Goal: Answer question/provide support: Share knowledge or assist other users

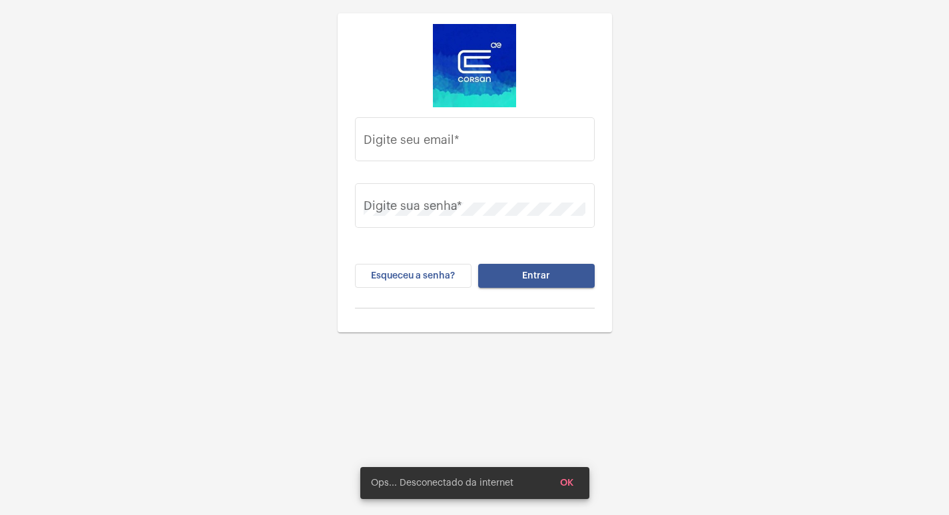
type input "[PERSON_NAME][EMAIL_ADDRESS][DOMAIN_NAME]"
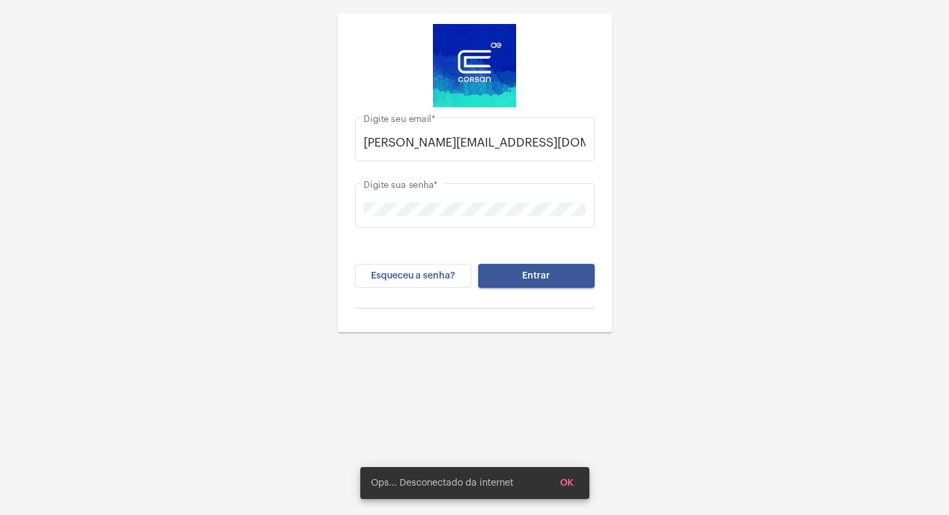
drag, startPoint x: 525, startPoint y: 290, endPoint x: 523, endPoint y: 281, distance: 8.9
click at [524, 290] on div "Esqueceu a senha? Entrar" at bounding box center [475, 286] width 240 height 45
click at [523, 281] on button "Entrar" at bounding box center [536, 276] width 117 height 24
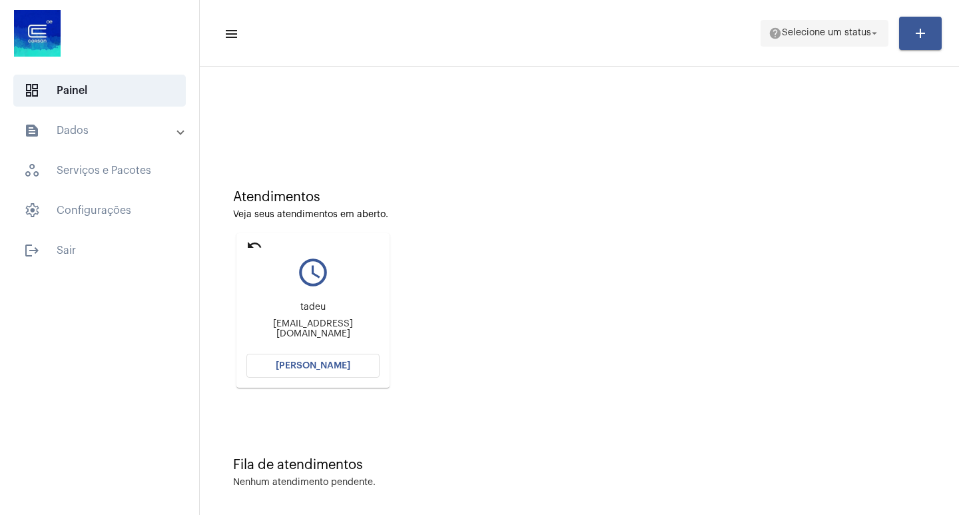
click at [770, 33] on mat-icon "help" at bounding box center [774, 33] width 13 height 13
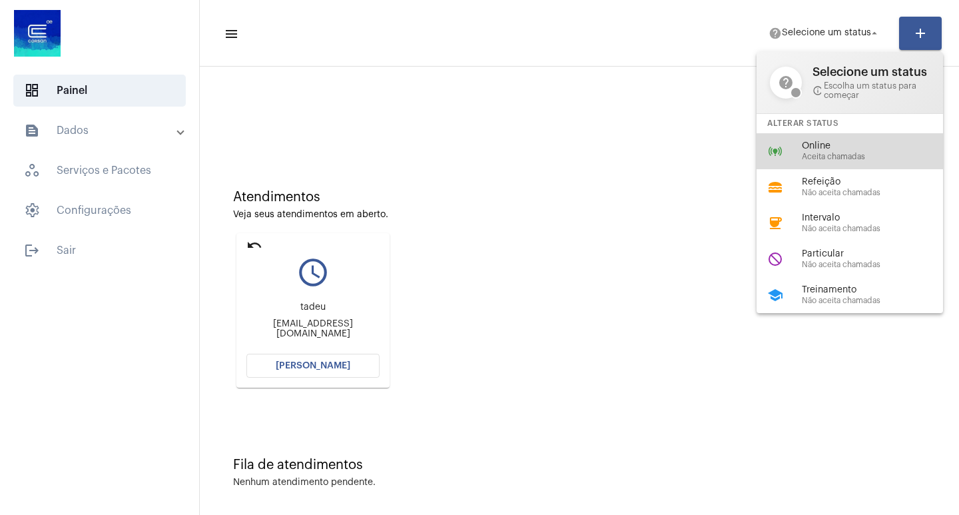
click at [806, 160] on span "Aceita chamadas" at bounding box center [878, 156] width 152 height 9
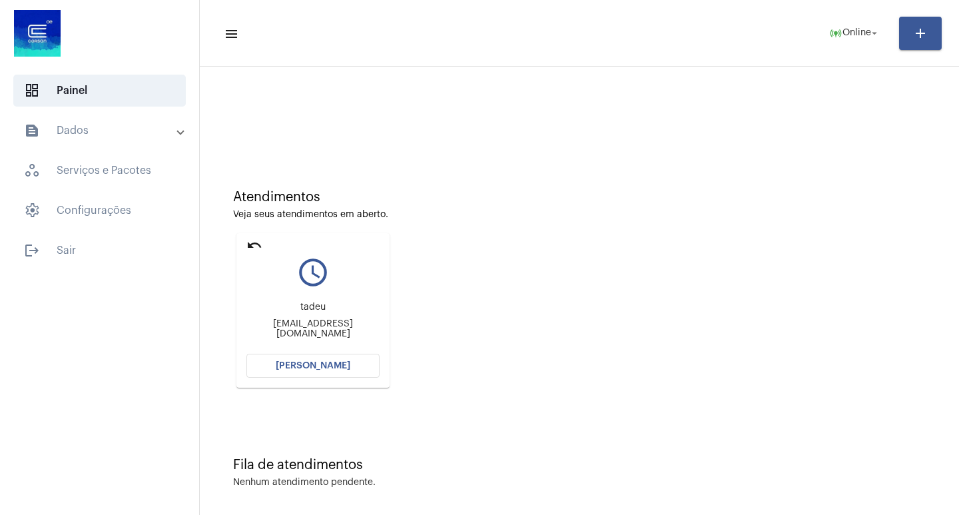
click at [318, 362] on span "[PERSON_NAME]" at bounding box center [313, 365] width 75 height 9
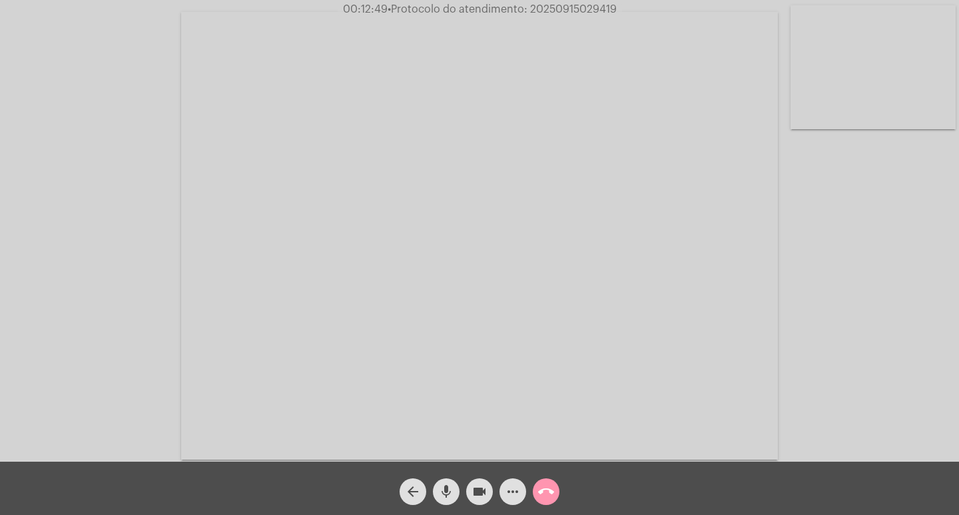
click at [546, 7] on span "• Protocolo do atendimento: 20250915029419" at bounding box center [502, 9] width 229 height 11
copy span "20250915029419"
click at [541, 499] on mat-icon "call_end" at bounding box center [546, 491] width 16 height 16
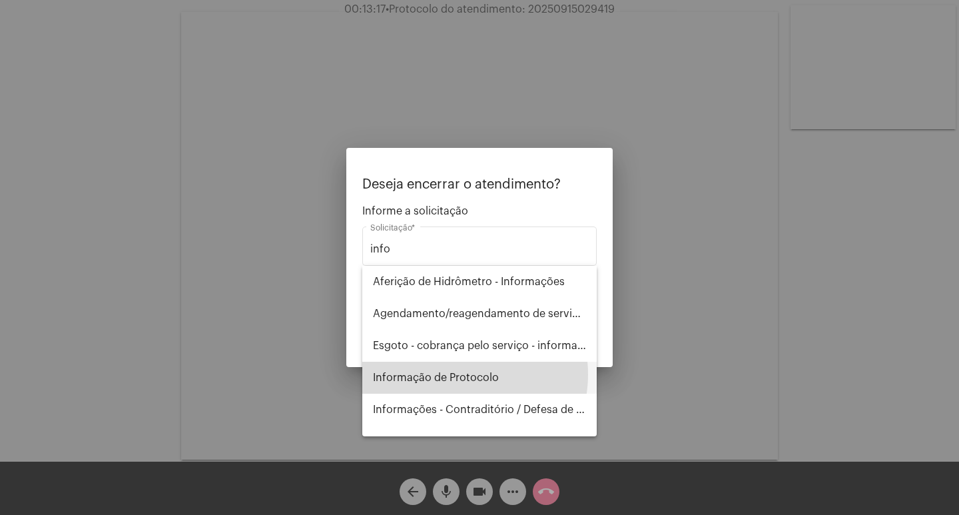
click at [456, 374] on span "Informação de Protocolo" at bounding box center [479, 378] width 213 height 32
type input "Informação de Protocolo"
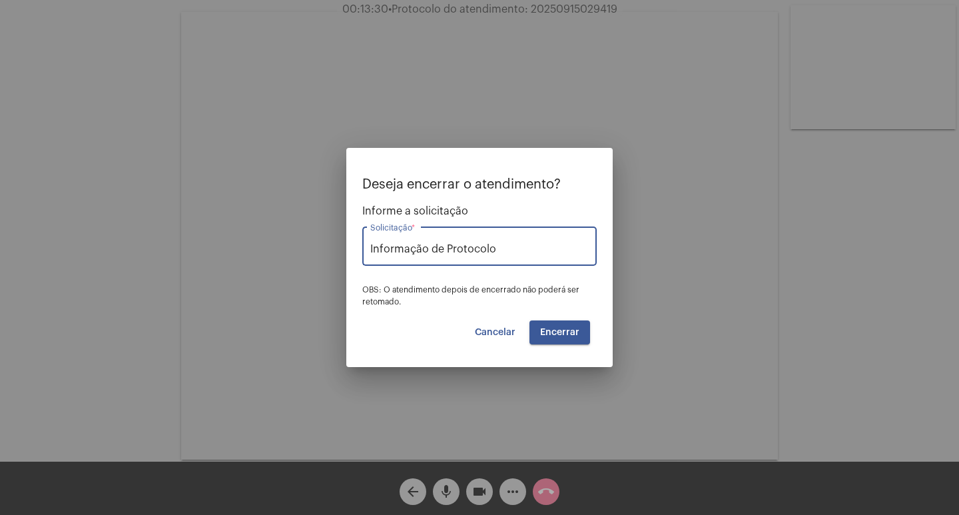
click at [497, 350] on mat-dialog-container "Deseja encerrar o atendimento? Informe a solicitação Informação de Protocolo So…" at bounding box center [479, 257] width 266 height 219
click at [496, 331] on span "Cancelar" at bounding box center [495, 332] width 41 height 9
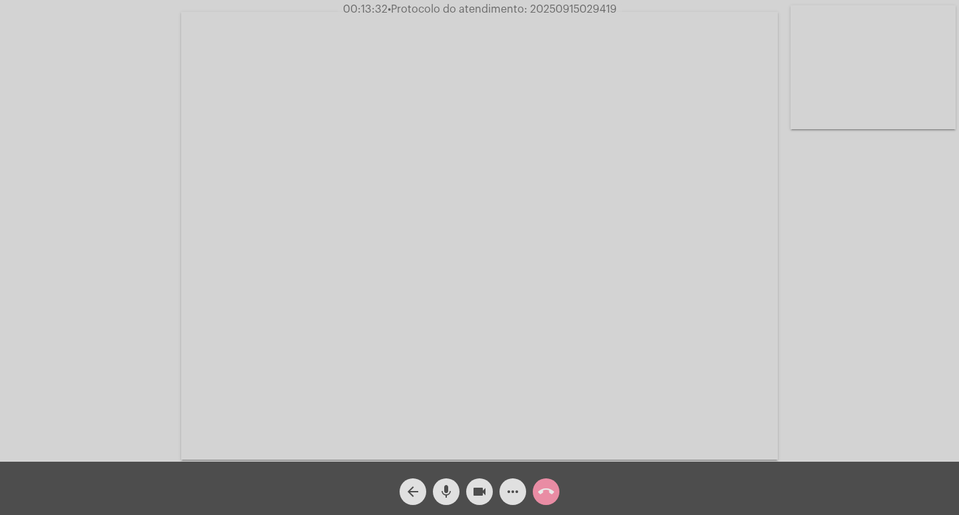
click at [539, 7] on span "• Protocolo do atendimento: 20250915029419" at bounding box center [502, 9] width 229 height 11
click at [540, 7] on span "• Protocolo do atendimento: 20250915029419" at bounding box center [502, 9] width 229 height 11
copy span "20250915029419"
click at [543, 483] on mat-icon "call_end" at bounding box center [546, 491] width 16 height 16
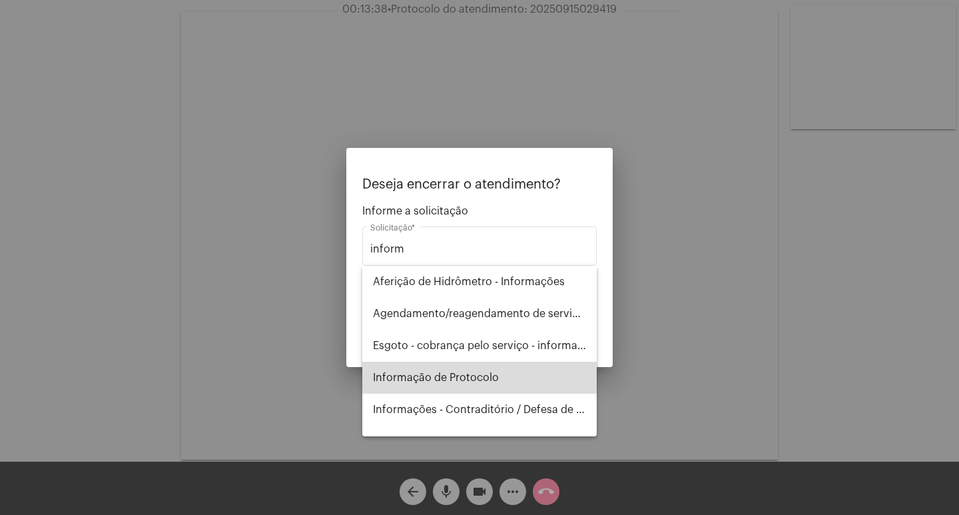
click at [500, 371] on span "Informação de Protocolo" at bounding box center [479, 378] width 213 height 32
type input "Informação de Protocolo"
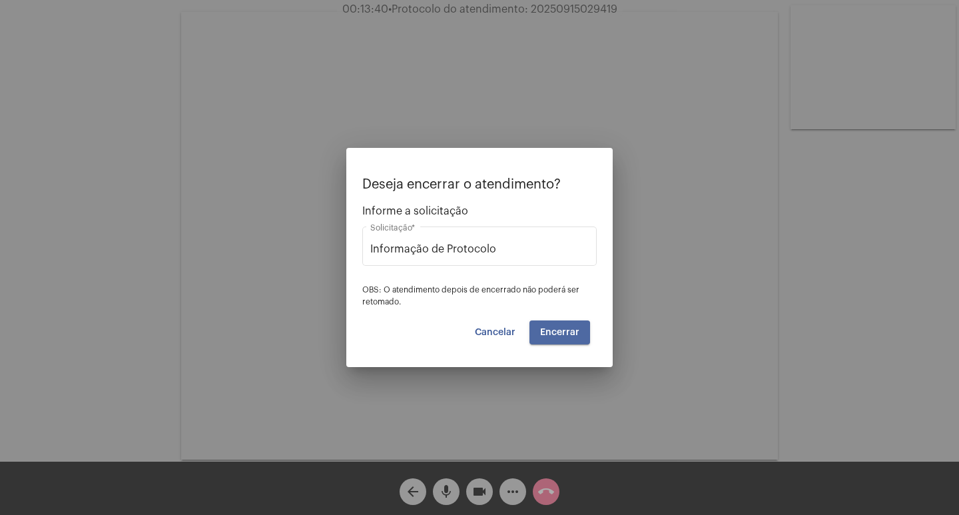
click at [555, 336] on span "Encerrar" at bounding box center [559, 332] width 39 height 9
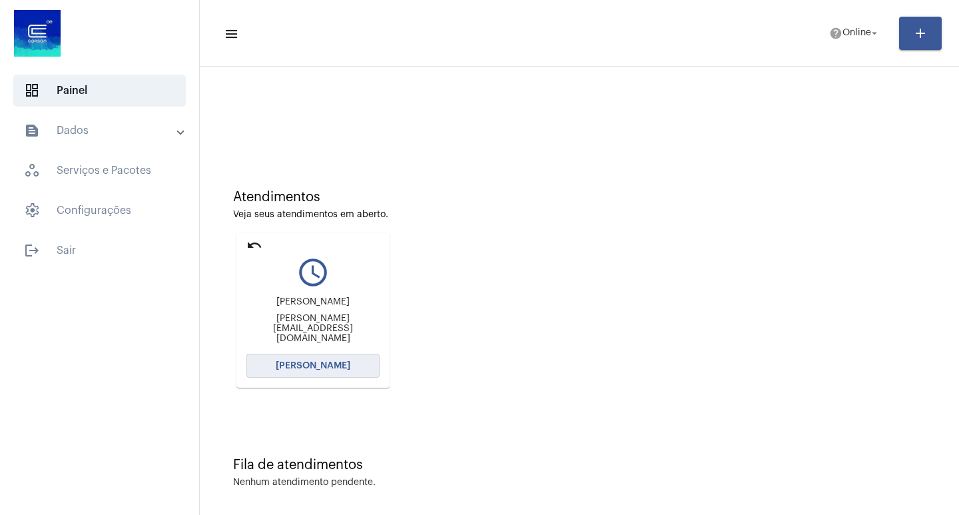
click at [338, 368] on span "[PERSON_NAME]" at bounding box center [313, 365] width 75 height 9
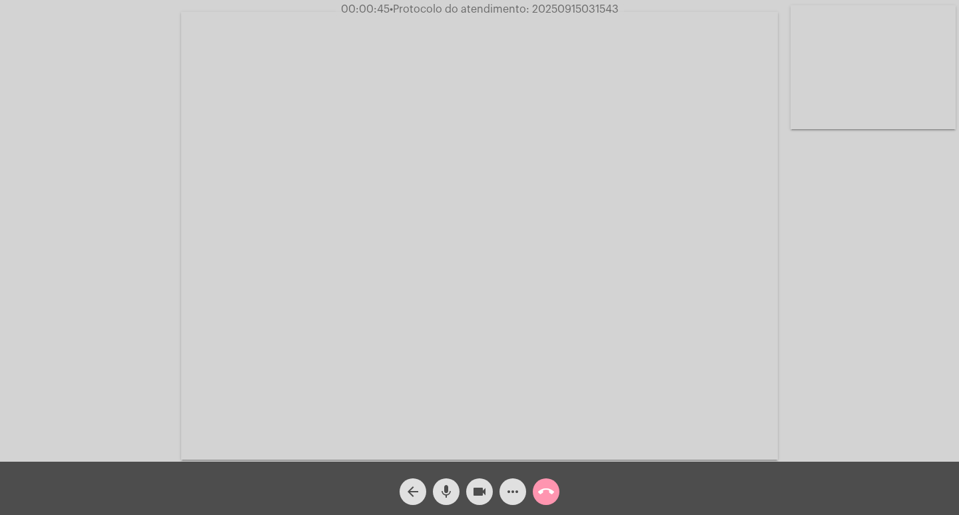
click at [507, 493] on mat-icon "more_horiz" at bounding box center [513, 491] width 16 height 16
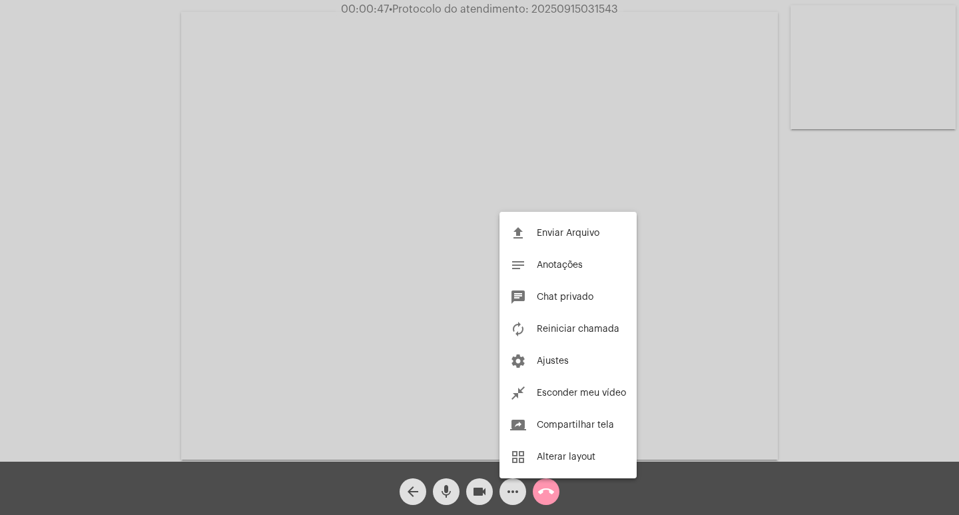
click at [0, 249] on div at bounding box center [479, 257] width 959 height 515
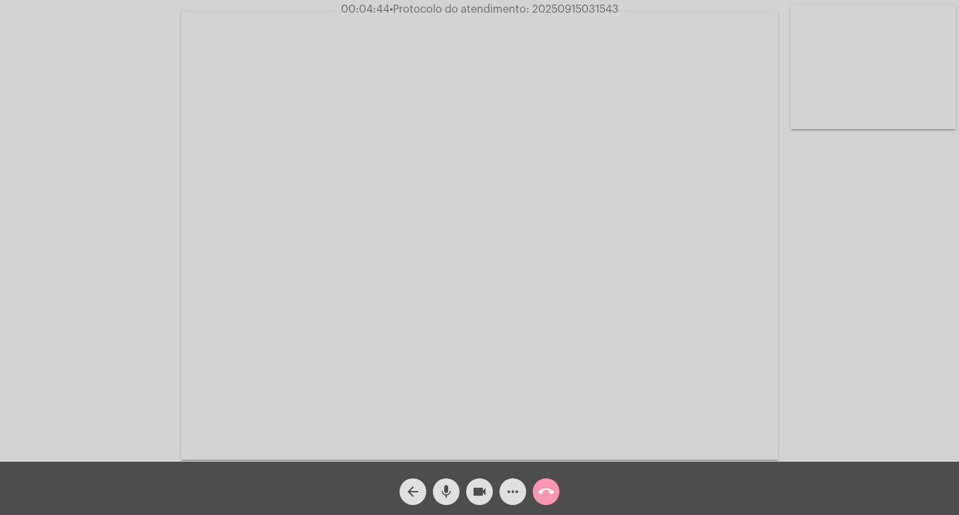
click at [567, 9] on span "• Protocolo do atendimento: 20250915031543" at bounding box center [504, 9] width 229 height 11
copy span "20250915031543"
click at [533, 485] on div "call_end" at bounding box center [545, 487] width 33 height 33
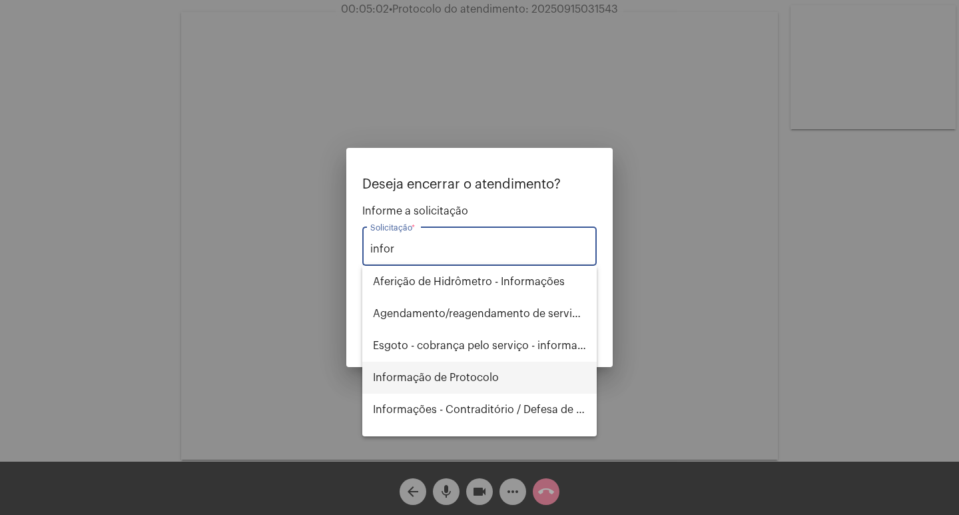
click at [486, 373] on span "Informação de Protocolo" at bounding box center [479, 378] width 213 height 32
type input "Informação de Protocolo"
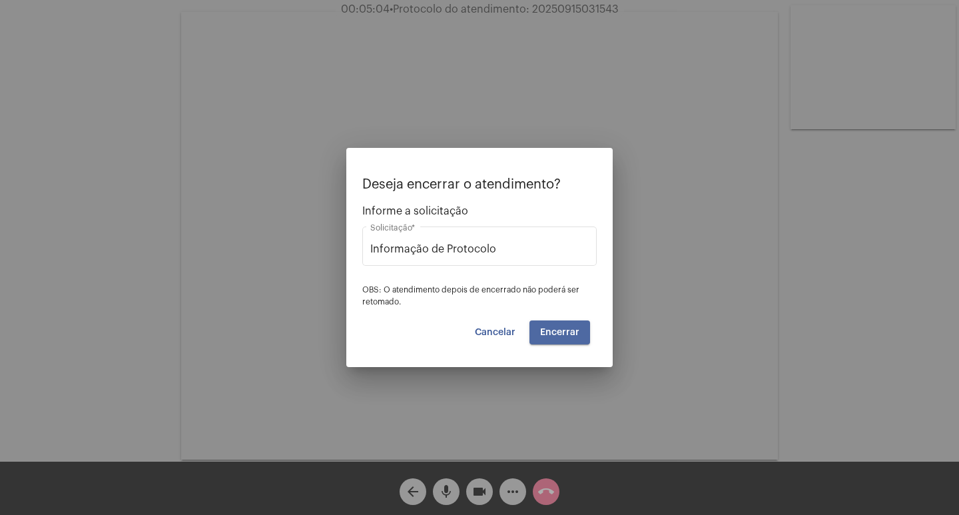
click at [565, 325] on button "Encerrar" at bounding box center [559, 332] width 61 height 24
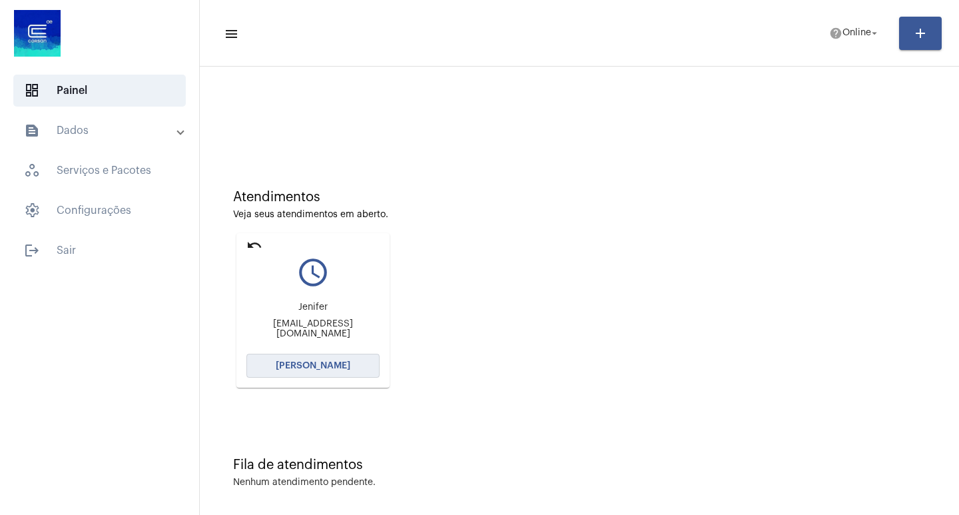
click at [317, 372] on button "[PERSON_NAME]" at bounding box center [312, 366] width 133 height 24
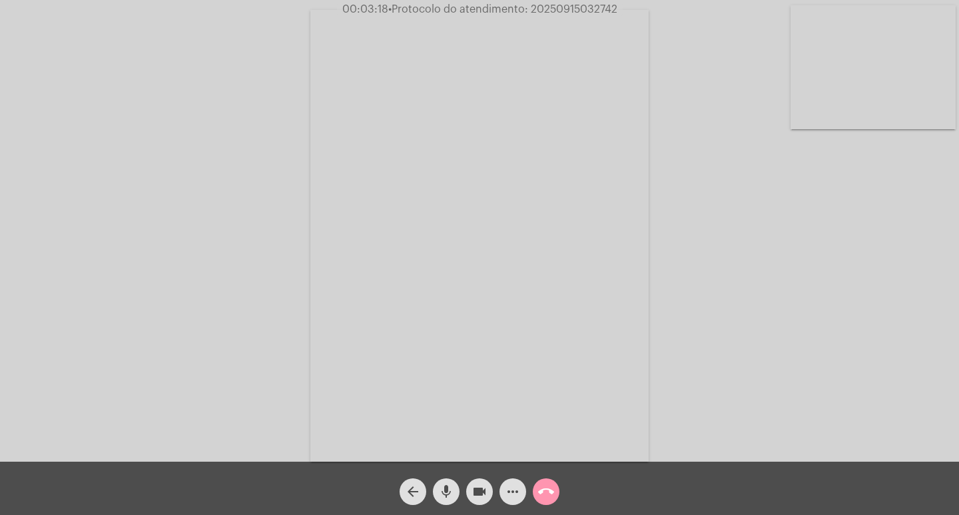
click at [485, 487] on mat-icon "videocam" at bounding box center [479, 491] width 16 height 16
click at [477, 481] on span "videocam_off" at bounding box center [479, 491] width 16 height 27
click at [589, 1] on div "Acessando Câmera e Microfone..." at bounding box center [479, 230] width 959 height 461
click at [589, 3] on span "00:06:51 • Protocolo do atendimento: 20250915032742" at bounding box center [479, 9] width 285 height 13
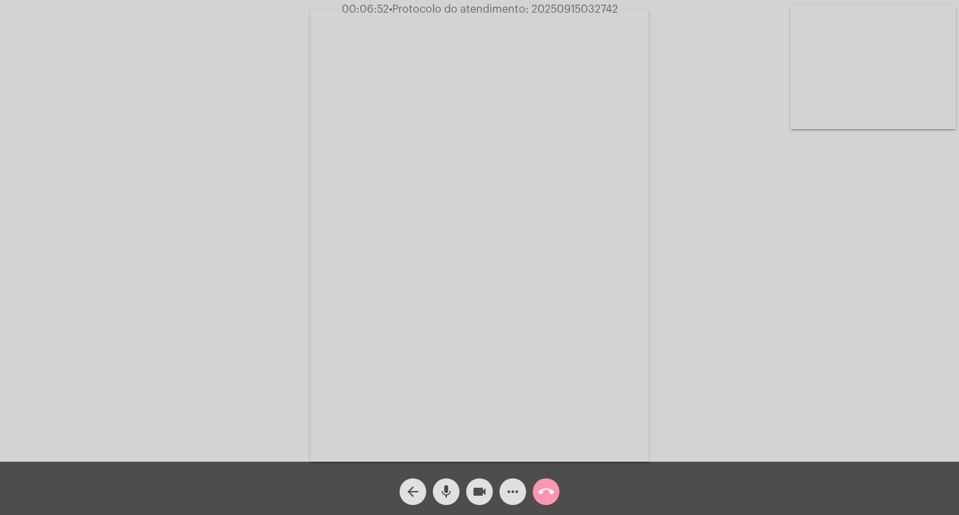
copy span "20250915032742"
click at [553, 490] on mat-icon "call_end" at bounding box center [546, 491] width 16 height 16
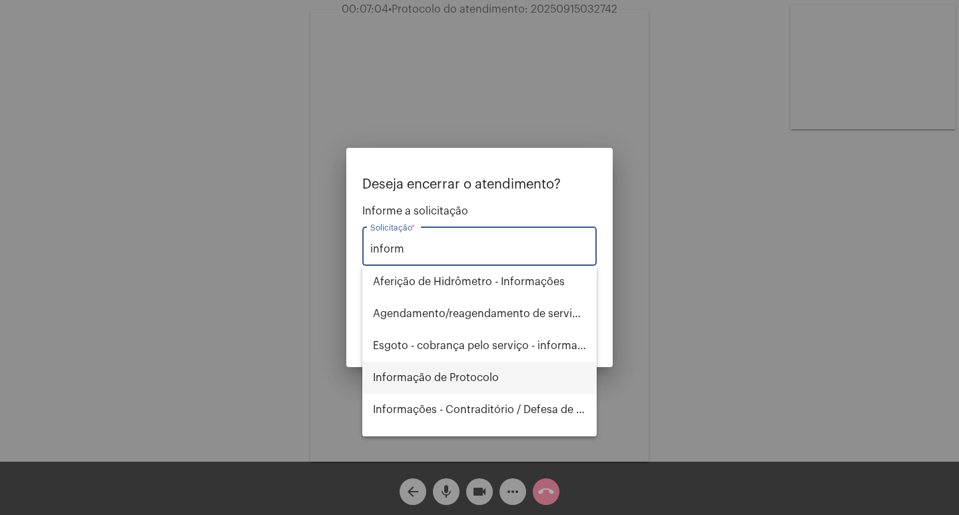
click at [446, 370] on span "Informação de Protocolo" at bounding box center [479, 378] width 213 height 32
type input "Informação de Protocolo"
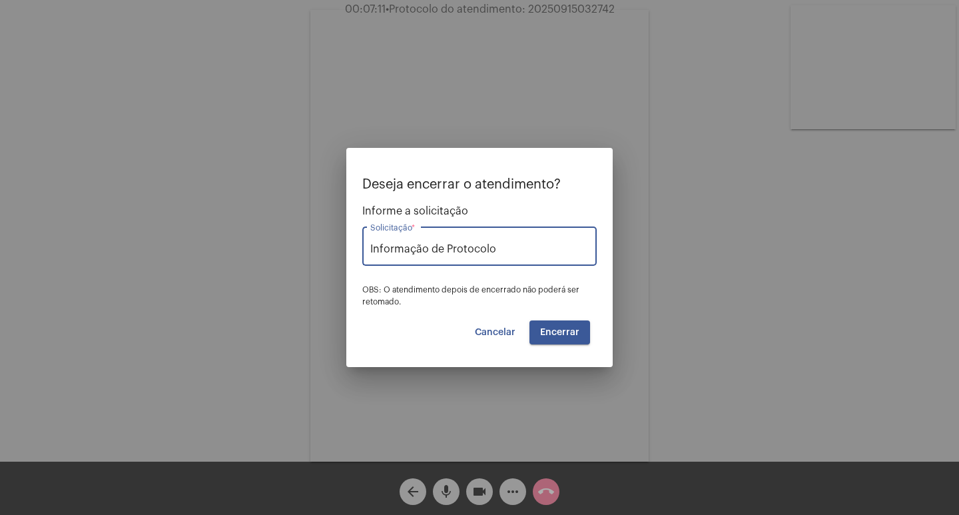
click at [573, 331] on span "Encerrar" at bounding box center [559, 332] width 39 height 9
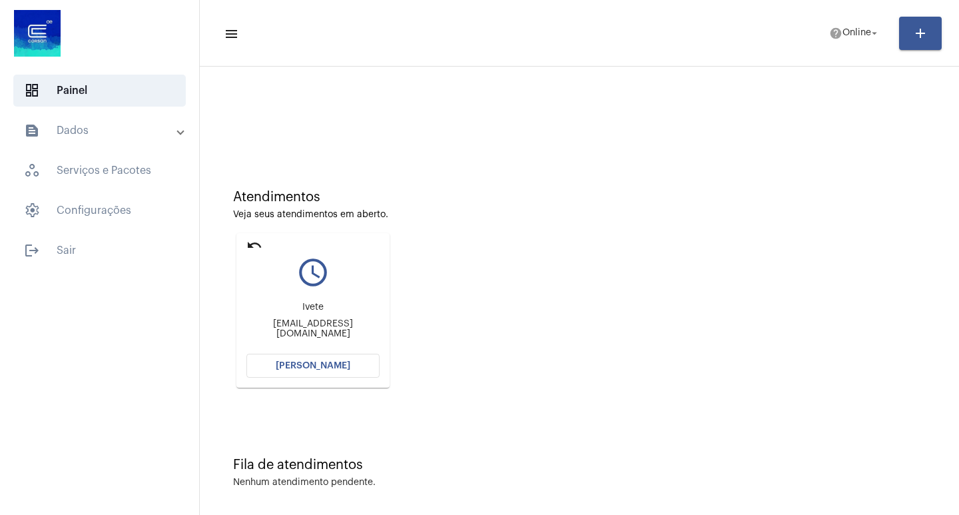
click at [340, 354] on button "[PERSON_NAME]" at bounding box center [312, 366] width 133 height 24
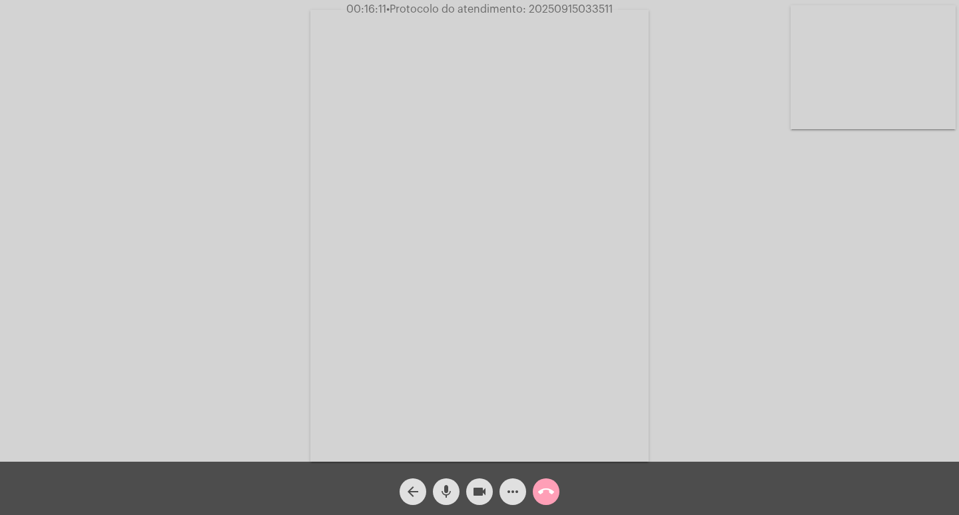
click at [553, 485] on mat-icon "call_end" at bounding box center [546, 491] width 16 height 16
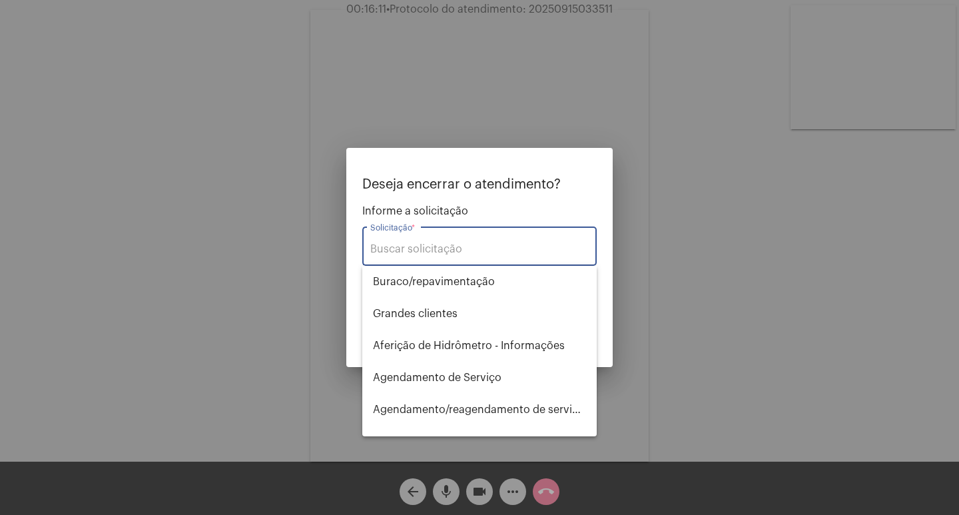
click at [617, 284] on div at bounding box center [479, 257] width 959 height 515
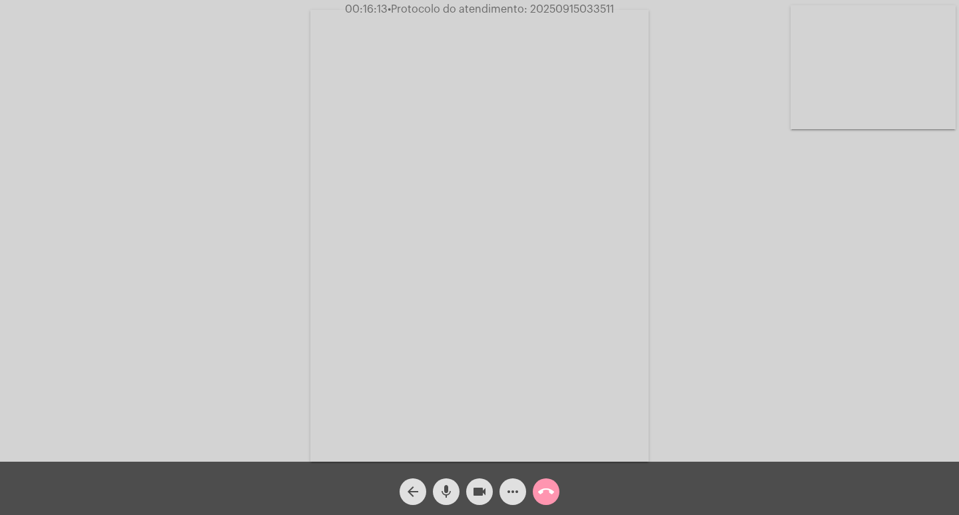
click at [567, 11] on span "• Protocolo do atendimento: 20250915033511" at bounding box center [501, 9] width 226 height 11
click at [545, 477] on div "call_end" at bounding box center [545, 487] width 33 height 33
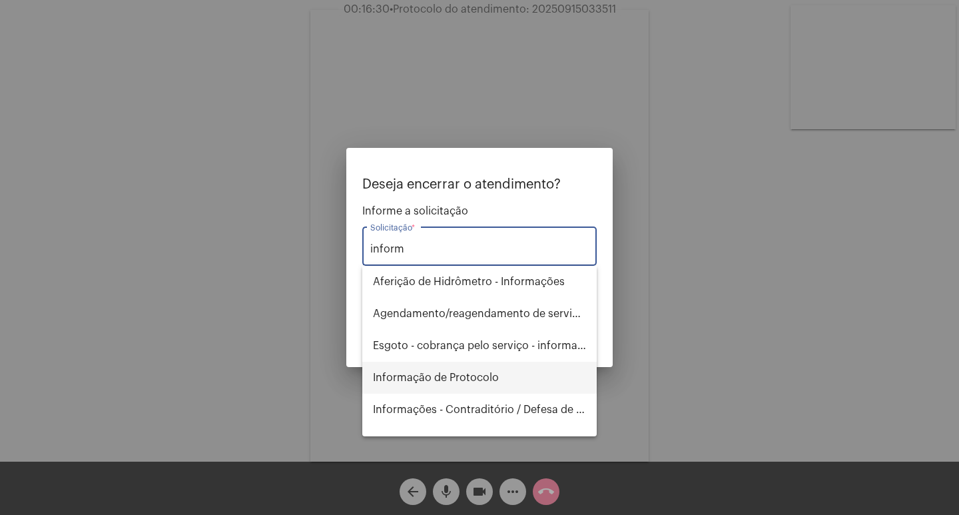
click at [408, 370] on span "Informação de Protocolo" at bounding box center [479, 378] width 213 height 32
type input "Informação de Protocolo"
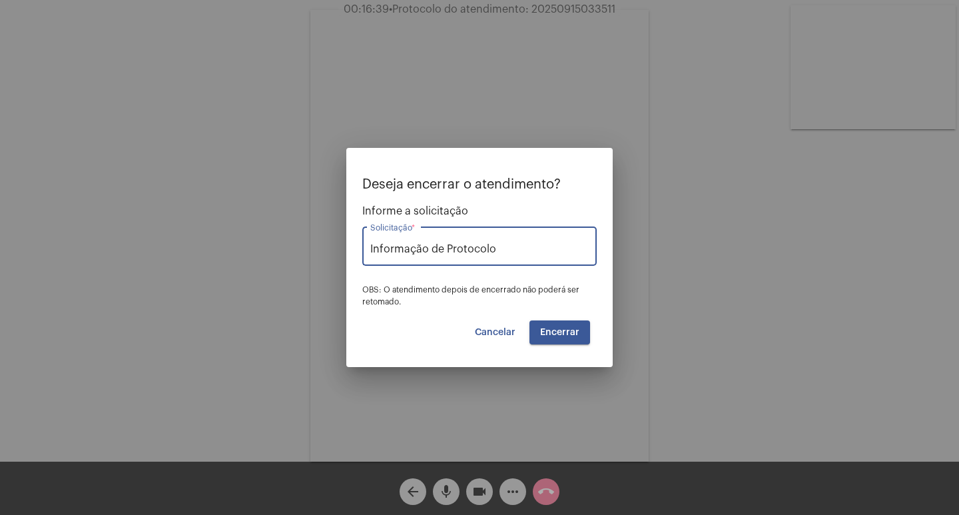
click at [543, 324] on button "Encerrar" at bounding box center [559, 332] width 61 height 24
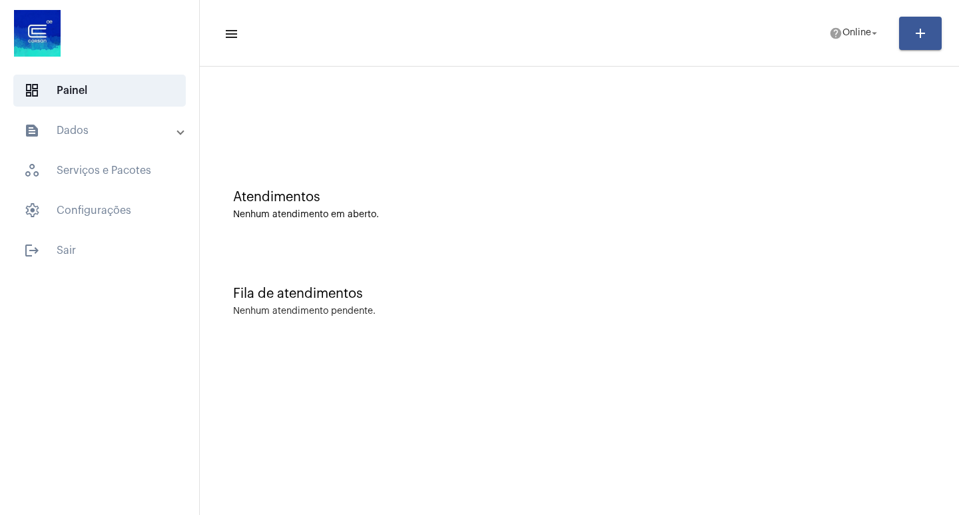
click at [318, 372] on mat-sidenav-content "menu help Online arrow_drop_down add Atendimentos Nenhum atendimento em aberto.…" at bounding box center [579, 257] width 759 height 515
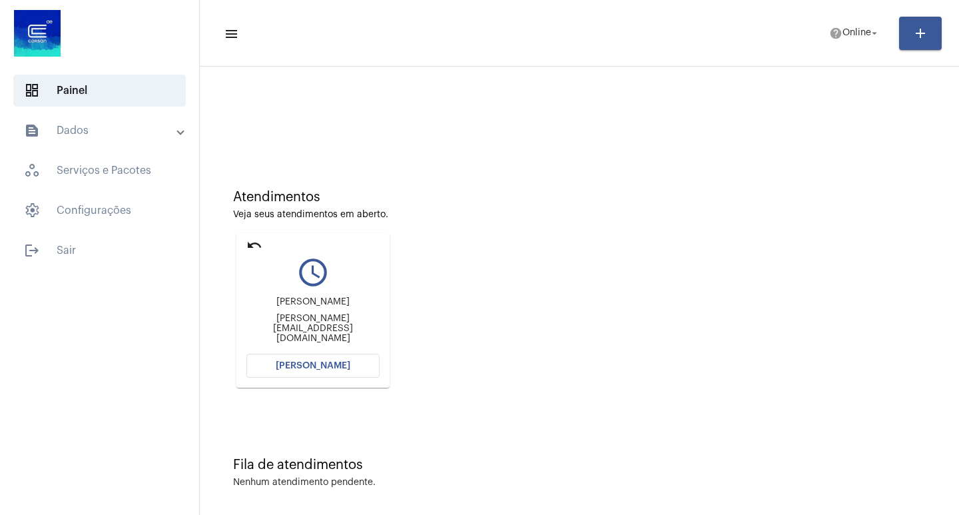
click at [318, 358] on button "[PERSON_NAME]" at bounding box center [312, 366] width 133 height 24
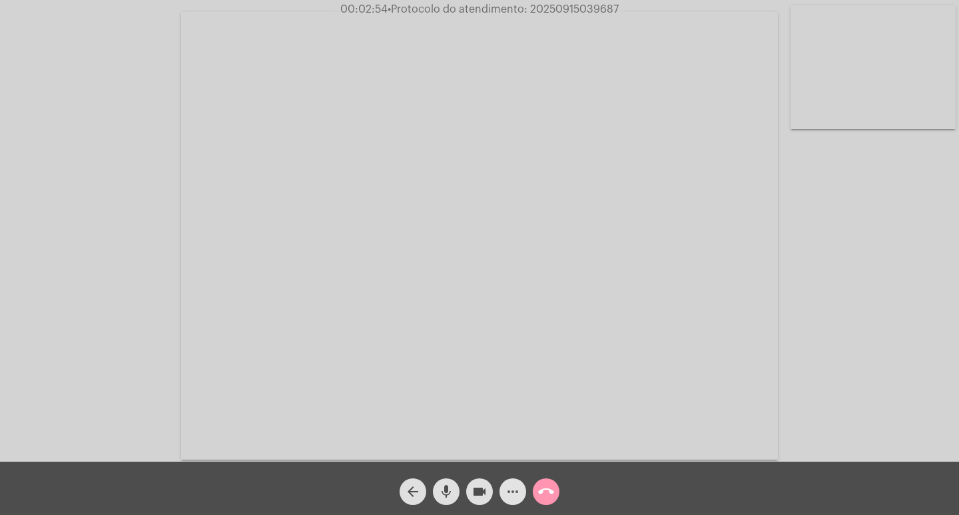
click at [513, 498] on mat-icon "more_horiz" at bounding box center [513, 491] width 16 height 16
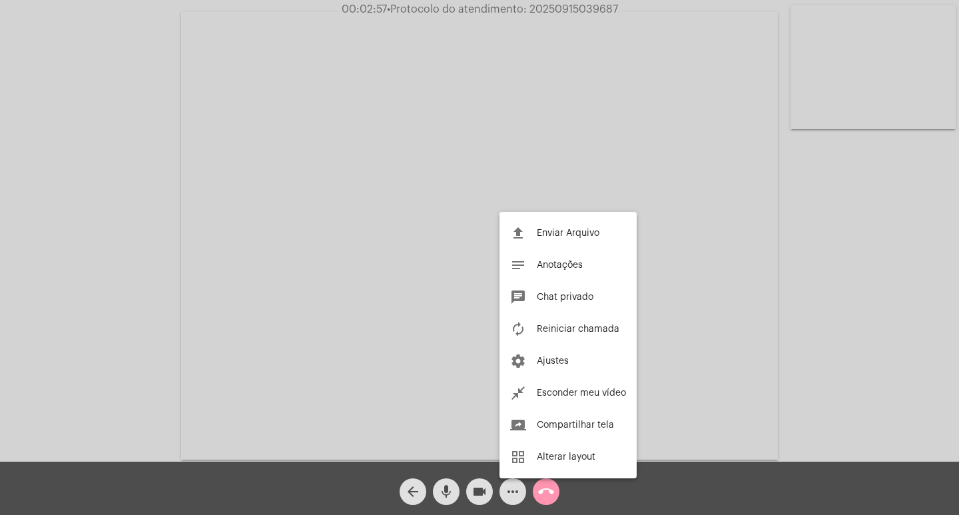
click at [30, 139] on div at bounding box center [479, 257] width 959 height 515
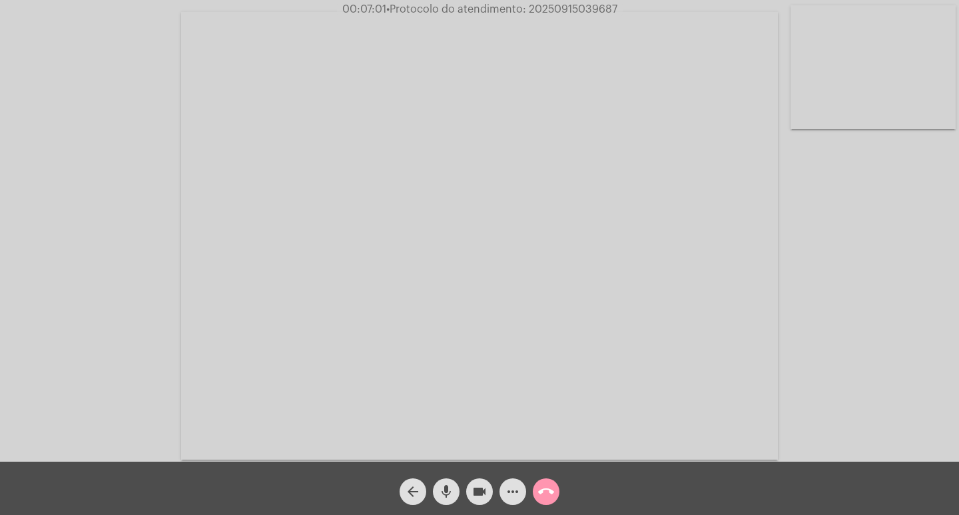
click at [564, 0] on div "Acessando Câmera e Microfone..." at bounding box center [479, 230] width 959 height 461
click at [564, 11] on span "• Protocolo do atendimento: 20250915039687" at bounding box center [502, 9] width 231 height 11
copy span "20250915039687"
click at [551, 490] on mat-icon "call_end" at bounding box center [546, 491] width 16 height 16
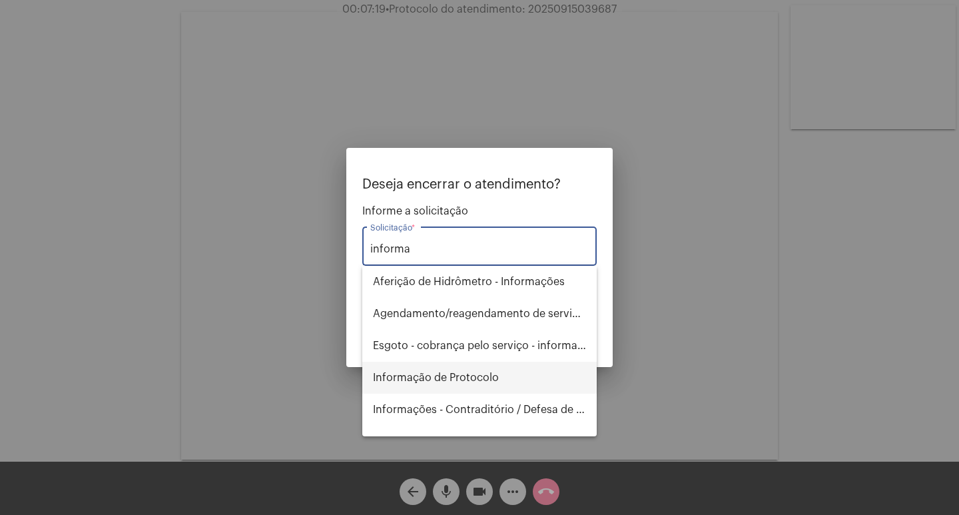
click at [447, 387] on span "Informação de Protocolo" at bounding box center [479, 378] width 213 height 32
type input "Informação de Protocolo"
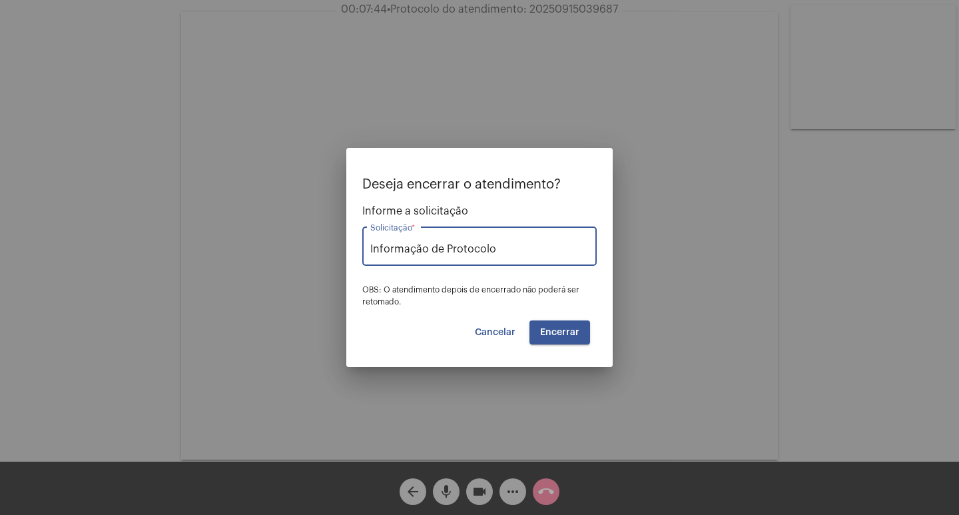
click at [567, 336] on span "Encerrar" at bounding box center [559, 332] width 39 height 9
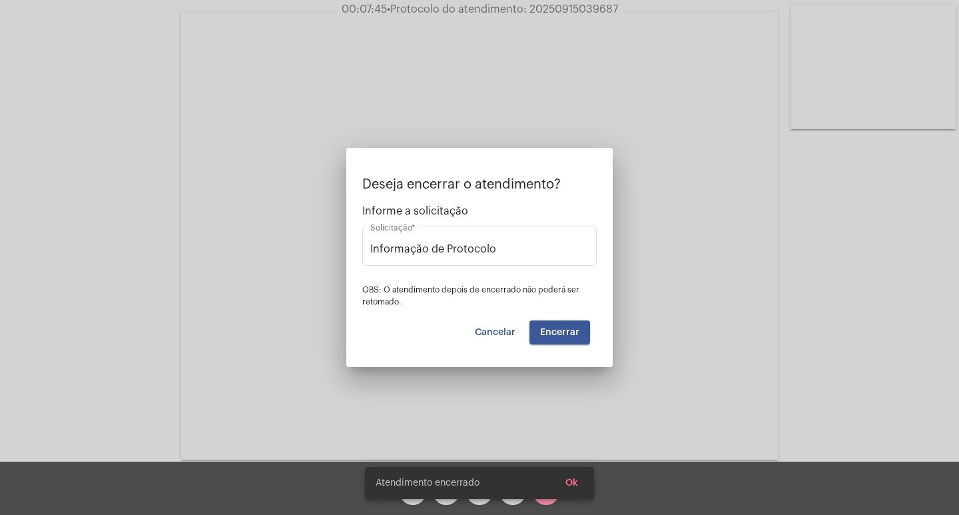
click at [567, 336] on video at bounding box center [479, 235] width 597 height 447
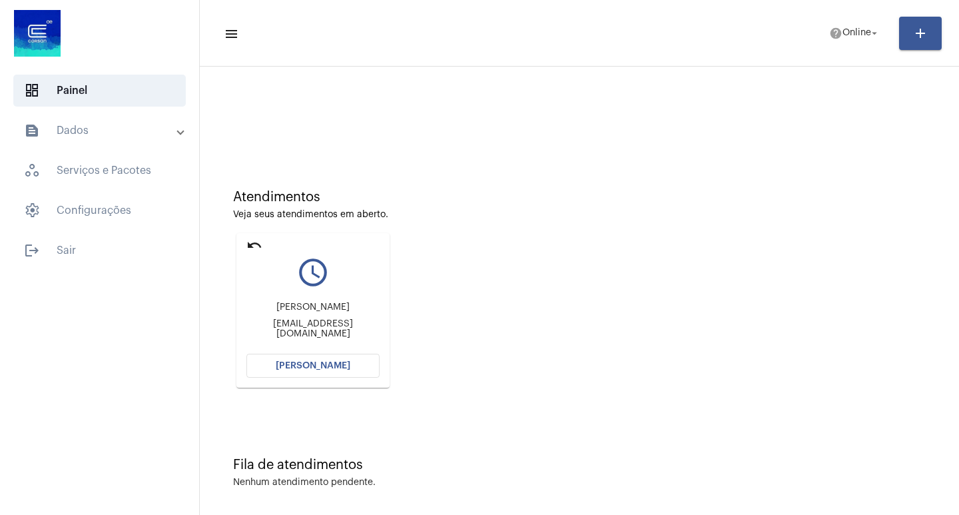
click at [318, 366] on span "[PERSON_NAME]" at bounding box center [313, 365] width 75 height 9
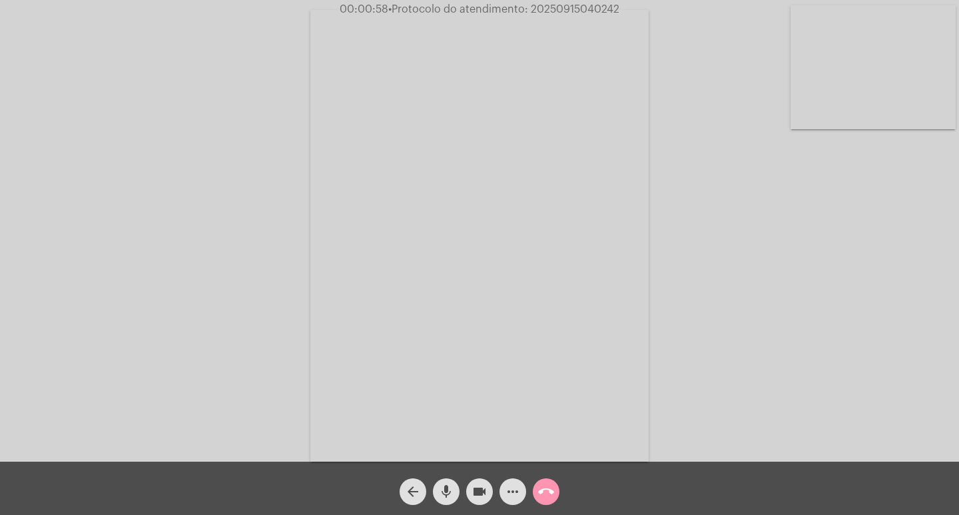
click at [499, 494] on button "more_horiz" at bounding box center [512, 491] width 27 height 27
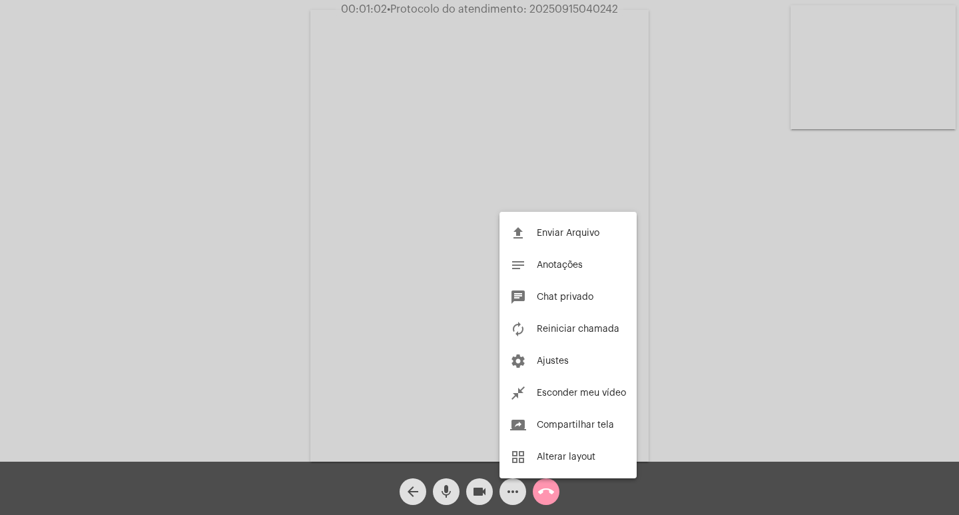
click at [740, 258] on div at bounding box center [479, 257] width 959 height 515
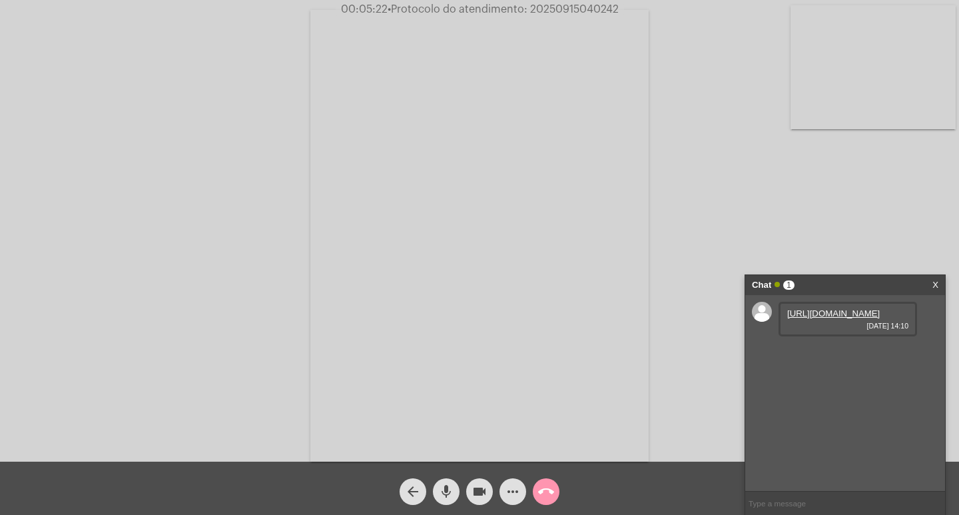
click at [832, 318] on link "https://neft-transfer-bucket.s3.amazonaws.com/temp-2b901490-9e20-68c8-4df4-0ac3…" at bounding box center [833, 313] width 93 height 10
click at [820, 356] on link "https://neft-transfer-bucket.s3.amazonaws.com/temp-7bd5fab8-6c8b-e2f1-1b21-68b7…" at bounding box center [833, 351] width 93 height 10
click at [820, 180] on div "Acessando Câmera e Microfone..." at bounding box center [479, 233] width 956 height 461
click at [852, 394] on link "https://neft-transfer-bucket.s3.amazonaws.com/temp-ccf5e4b9-2a36-c5f0-4dba-9ae5…" at bounding box center [833, 389] width 93 height 10
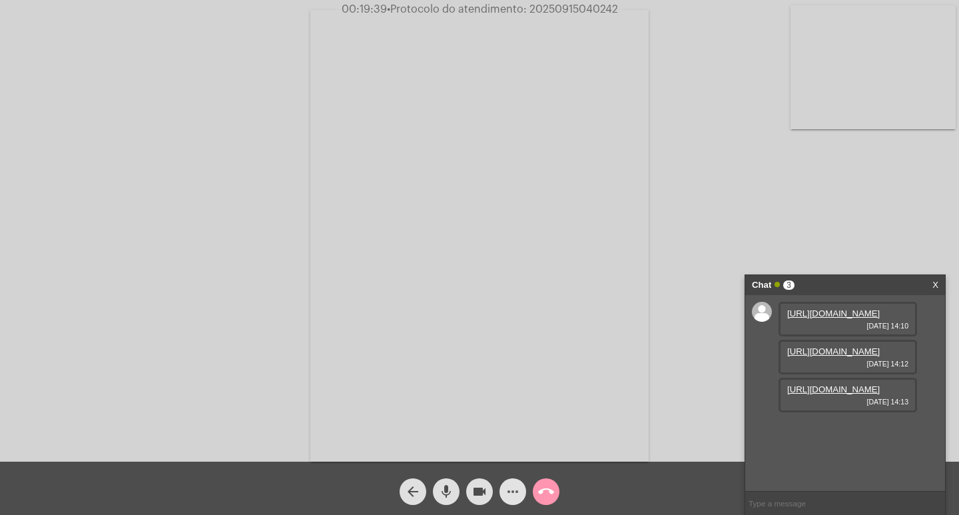
click at [511, 497] on mat-icon "more_horiz" at bounding box center [513, 491] width 16 height 16
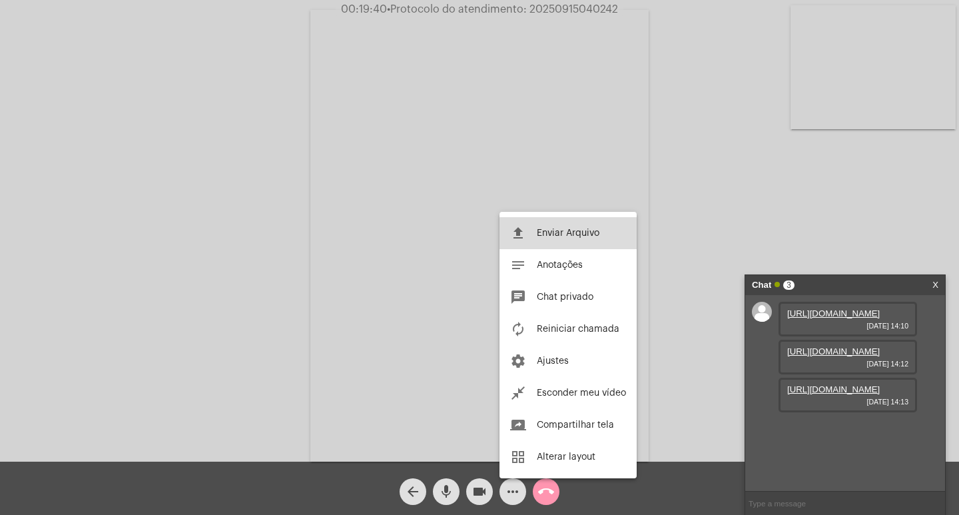
click at [568, 234] on span "Enviar Arquivo" at bounding box center [568, 232] width 63 height 9
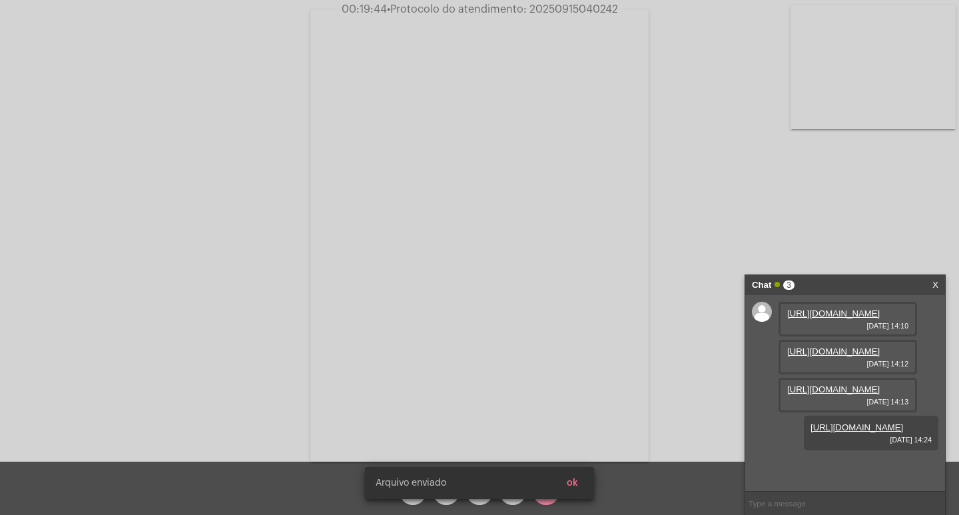
scroll to position [79, 0]
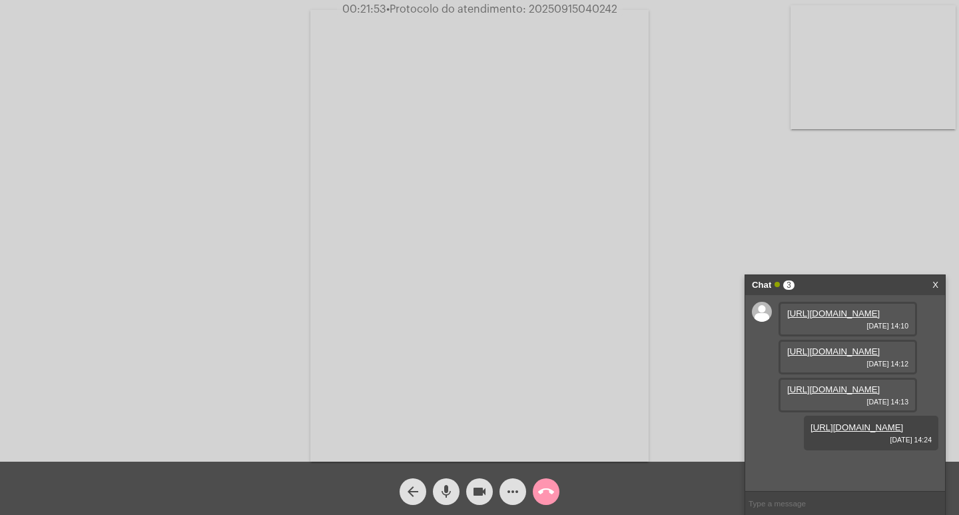
click at [579, 13] on span "• Protocolo do atendimento: 20250915040242" at bounding box center [501, 9] width 231 height 11
copy span "20250915040242"
click at [551, 484] on mat-icon "call_end" at bounding box center [546, 491] width 16 height 16
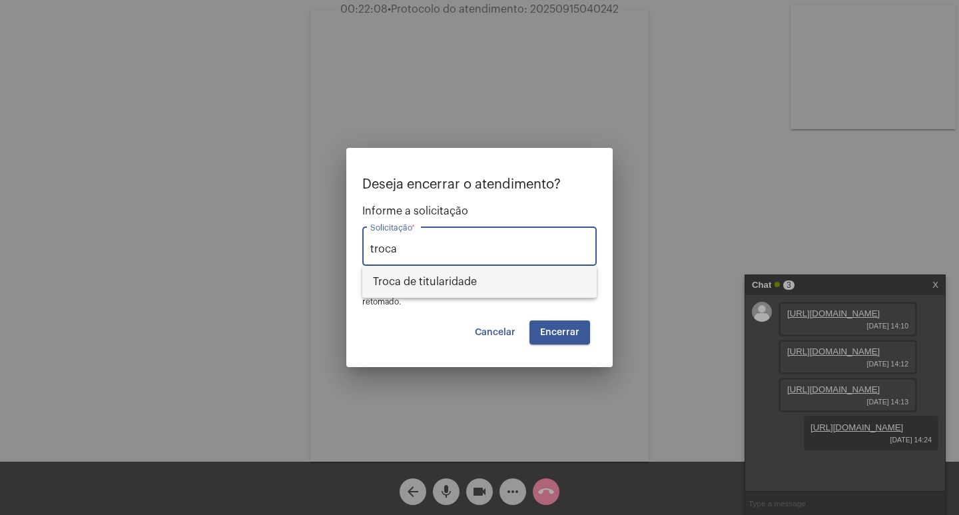
click at [410, 288] on span "Troca de titularidade" at bounding box center [479, 282] width 213 height 32
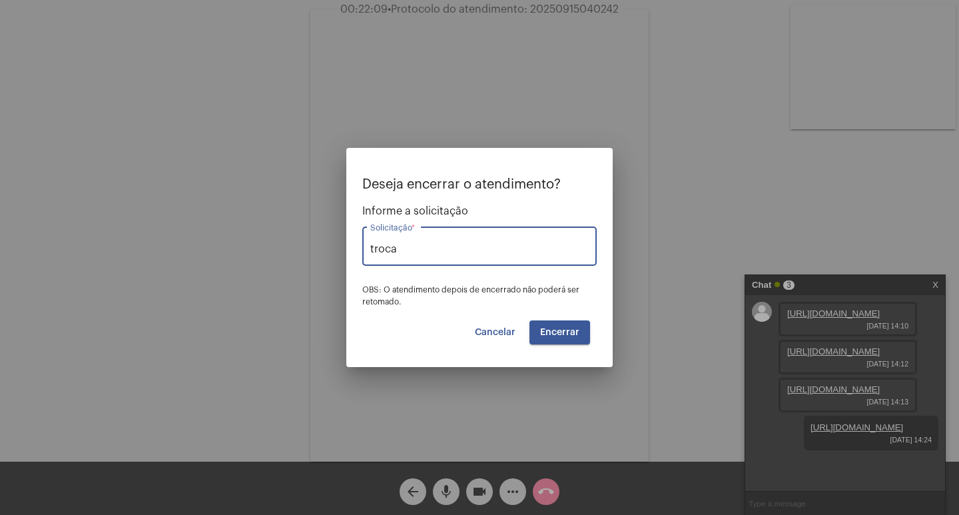
type input "Troca de titularidade"
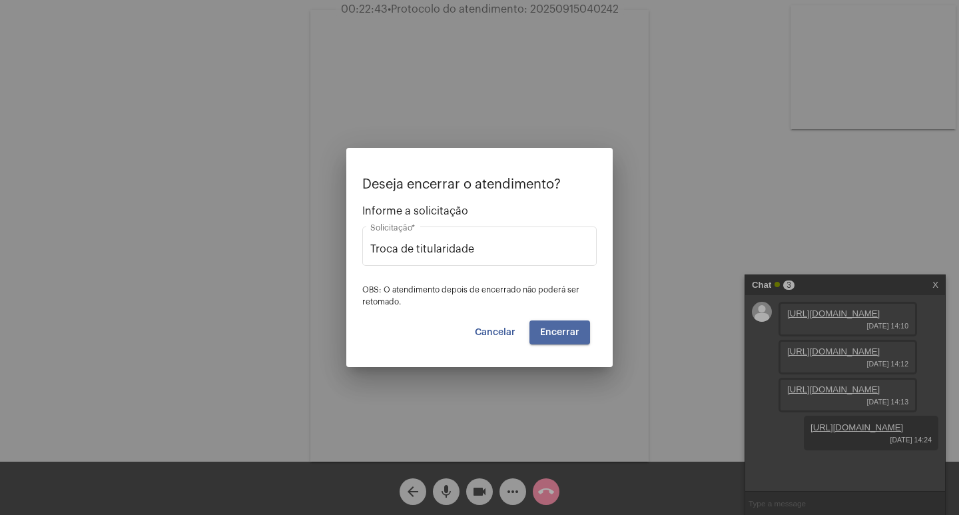
click at [551, 323] on button "Encerrar" at bounding box center [559, 332] width 61 height 24
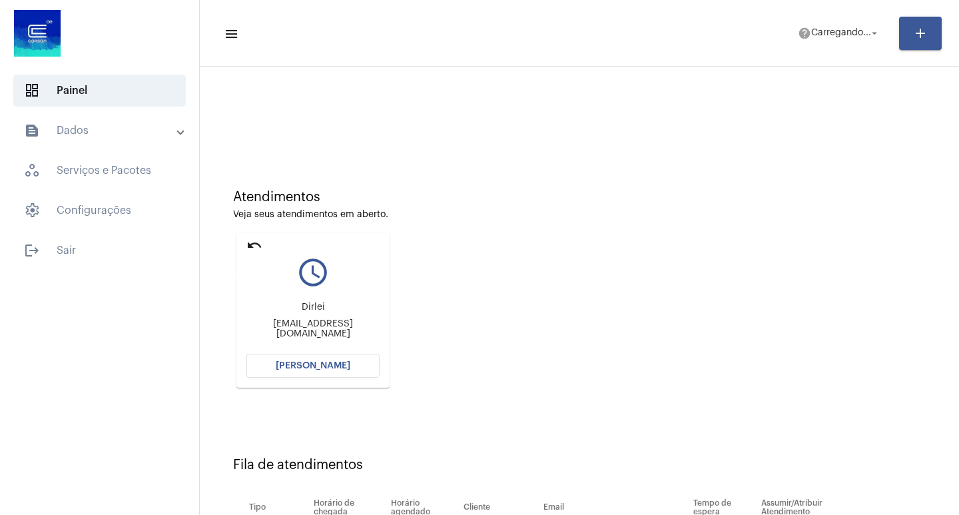
click at [249, 243] on mat-icon "undo" at bounding box center [254, 245] width 16 height 16
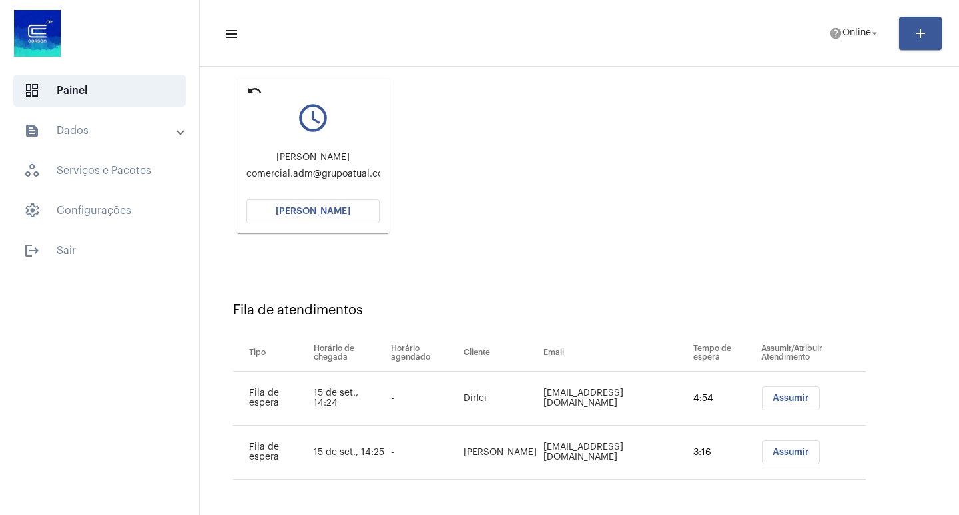
scroll to position [155, 0]
click at [342, 212] on span "[PERSON_NAME]" at bounding box center [313, 210] width 75 height 9
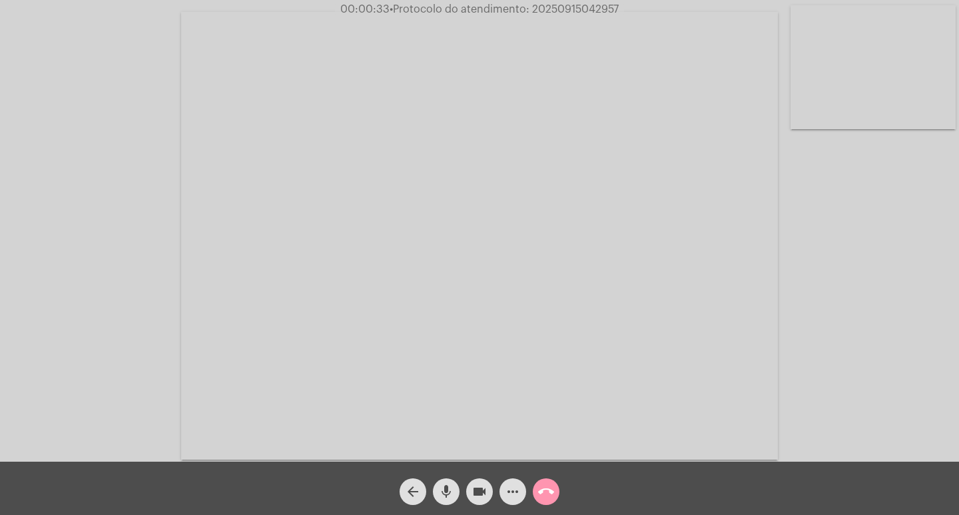
click at [911, 337] on div "Acessando Câmera e Microfone..." at bounding box center [479, 233] width 956 height 461
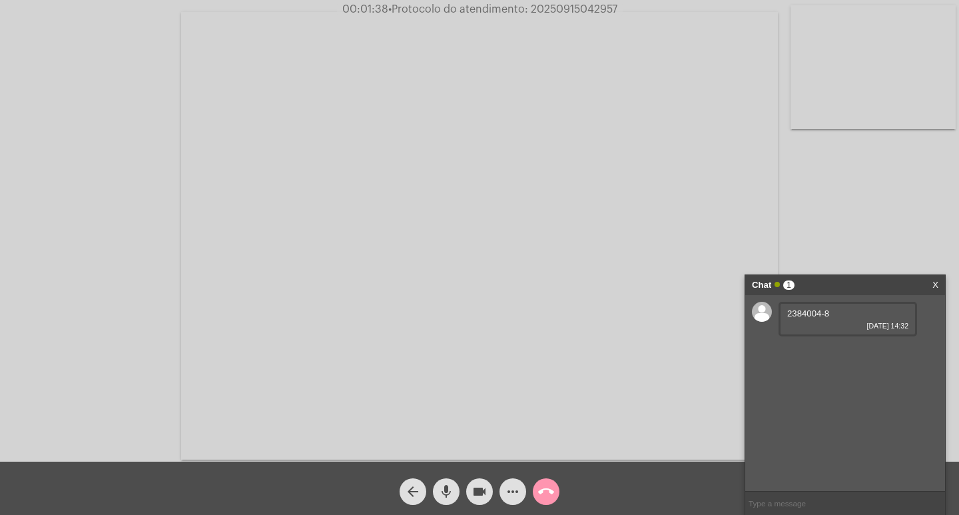
drag, startPoint x: 818, startPoint y: 308, endPoint x: 792, endPoint y: 312, distance: 25.7
click at [792, 312] on div "2384004-8 15/09/2025 14:32" at bounding box center [847, 319] width 139 height 35
click at [792, 312] on span "2384004-8" at bounding box center [808, 313] width 42 height 10
drag, startPoint x: 786, startPoint y: 310, endPoint x: 852, endPoint y: 364, distance: 85.1
click at [820, 314] on div "2384004-8 15/09/2025 14:32" at bounding box center [847, 319] width 139 height 35
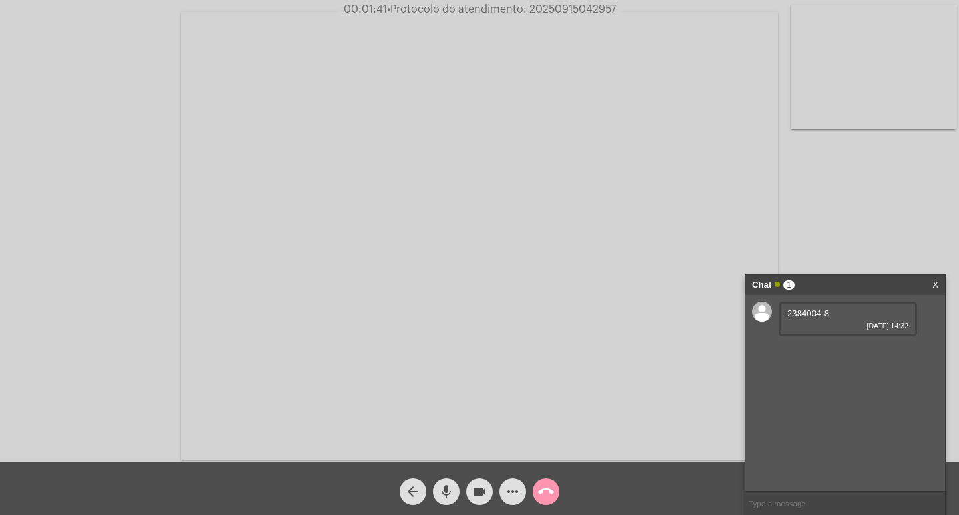
copy span "2384004"
drag, startPoint x: 884, startPoint y: 404, endPoint x: 776, endPoint y: 420, distance: 109.1
click at [776, 420] on div "2384004-8 15/09/2025 14:32 RUA JUAREZ TORRONTEGUY - 43 ( POSTO TRES ) 79 15/09/…" at bounding box center [845, 393] width 200 height 196
copy link "nfe@grupoatual.com.br"
click at [101, 181] on div "Acessando Câmera e Microfone..." at bounding box center [479, 233] width 956 height 461
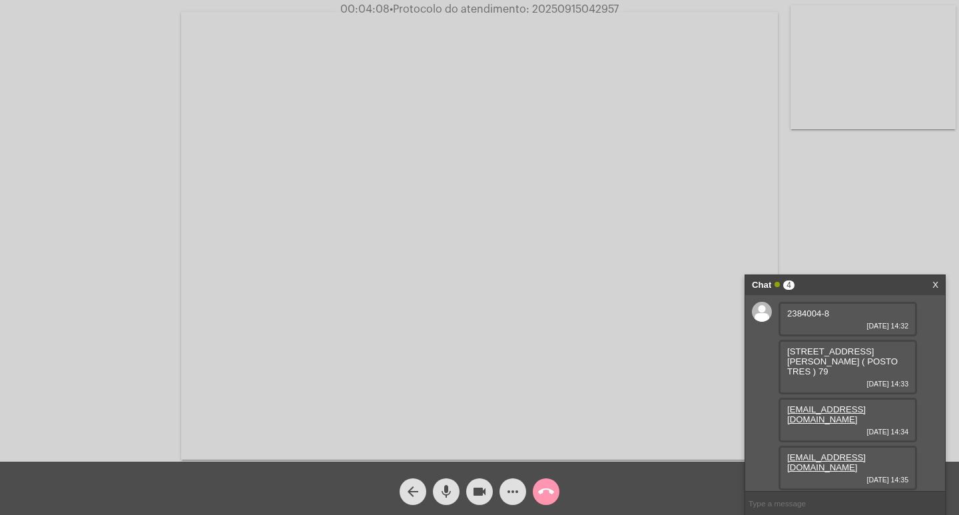
drag, startPoint x: 892, startPoint y: 449, endPoint x: 778, endPoint y: 452, distance: 113.9
click at [778, 452] on div "2384004-8 15/09/2025 14:32 RUA JUAREZ TORRONTEGUY - 43 ( POSTO TRES ) 79 15/09/…" at bounding box center [845, 393] width 200 height 196
copy link "fiscal@grupoatual.com.br"
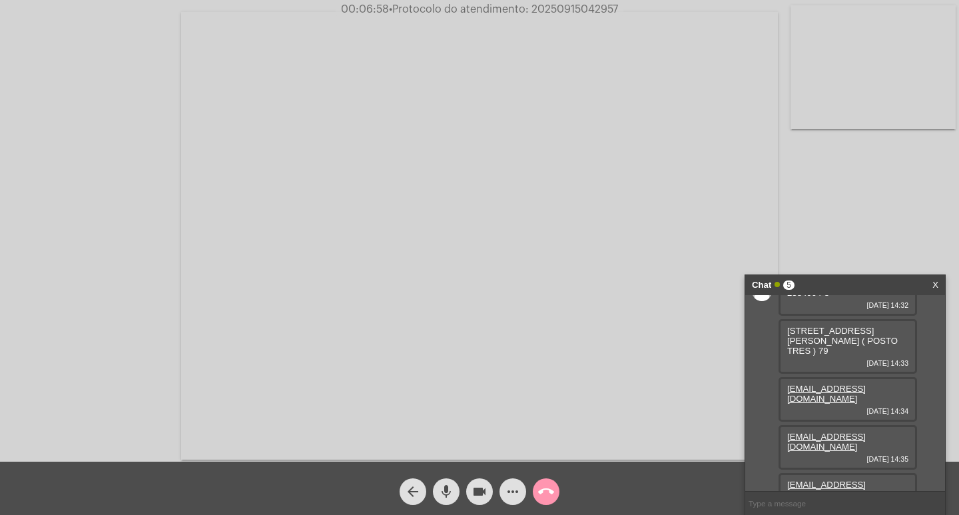
scroll to position [27, 0]
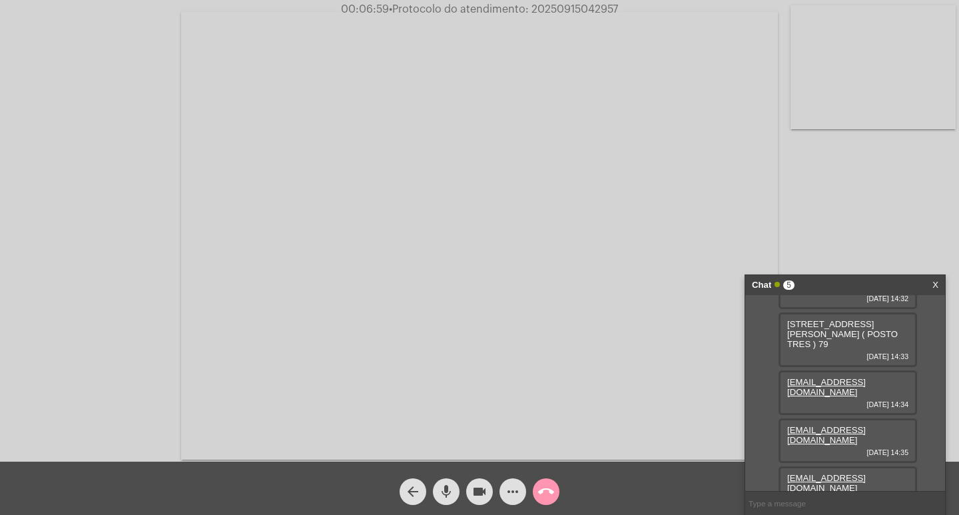
drag, startPoint x: 792, startPoint y: 467, endPoint x: 780, endPoint y: 453, distance: 19.4
click at [780, 466] on div "comercial.adm@grupoatual.com.br 15/09/2025 14:37" at bounding box center [847, 488] width 139 height 45
copy link "comercial.adm@grupoatual.com.br"
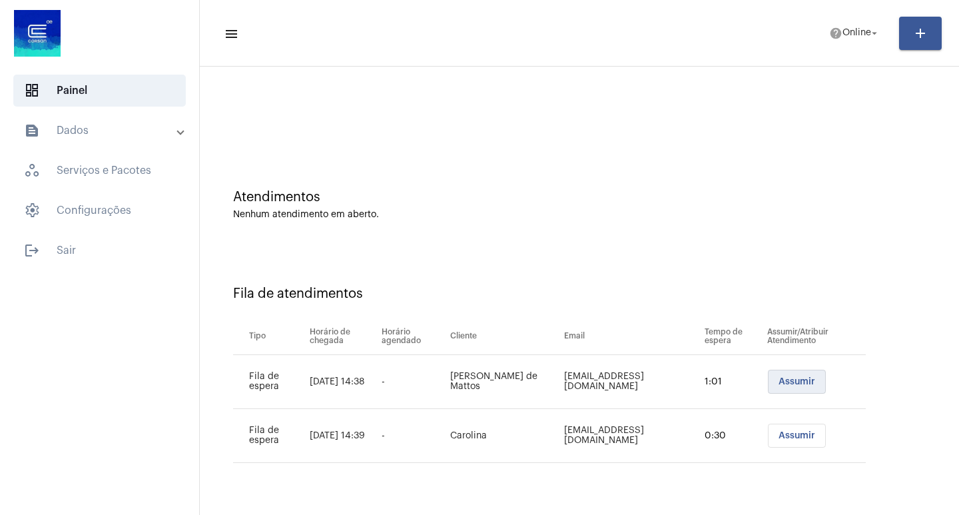
click at [796, 378] on span "Assumir" at bounding box center [796, 381] width 37 height 9
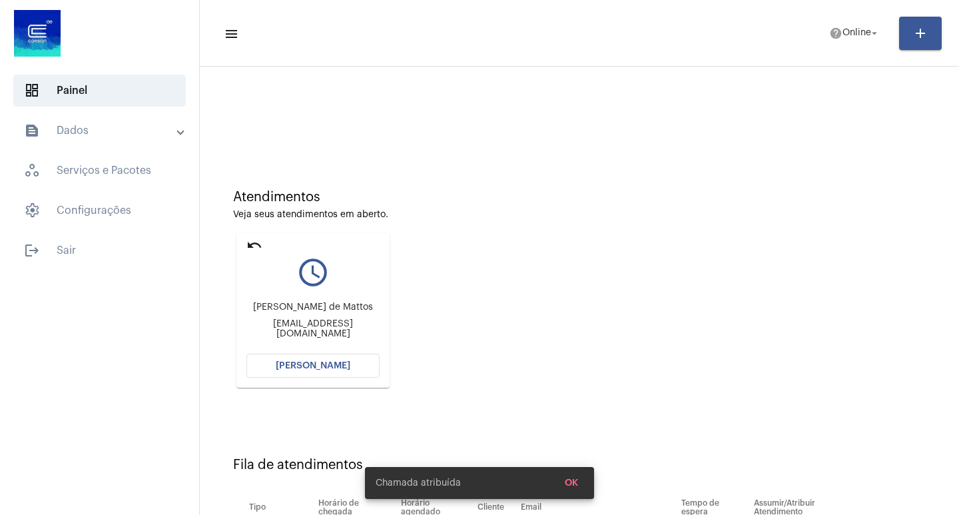
click at [332, 355] on button "[PERSON_NAME]" at bounding box center [312, 366] width 133 height 24
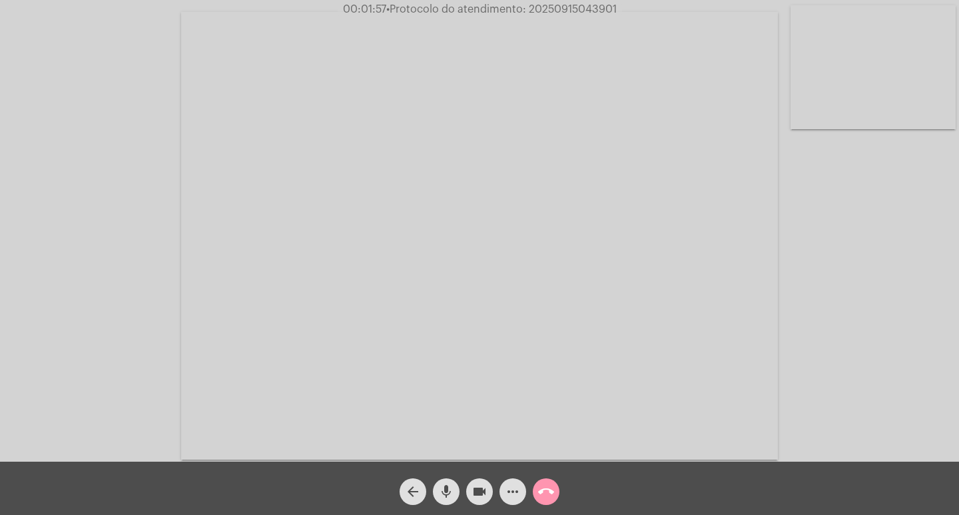
click at [826, 402] on div "Acessando Câmera e Microfone..." at bounding box center [479, 233] width 956 height 461
click at [418, 490] on mat-icon "arrow_back" at bounding box center [413, 491] width 16 height 16
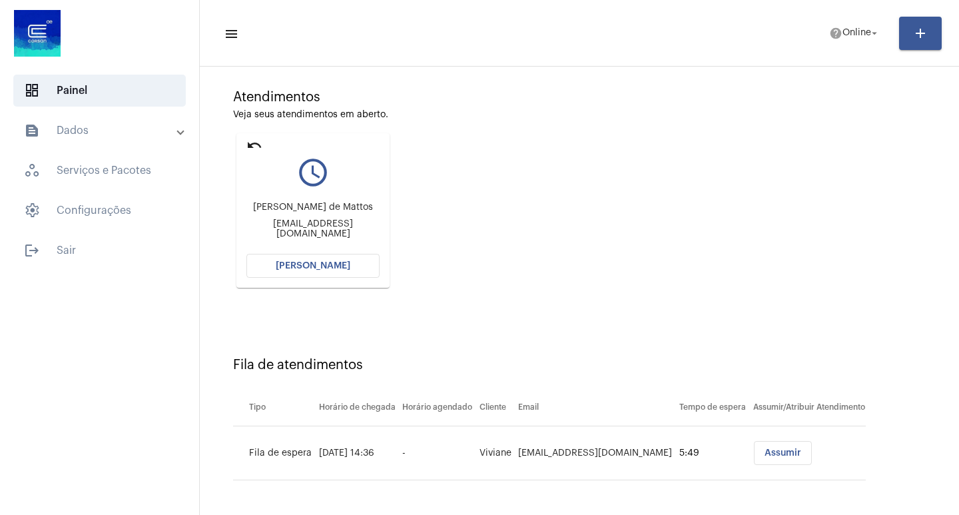
scroll to position [101, 0]
click at [247, 145] on mat-icon "undo" at bounding box center [254, 144] width 16 height 16
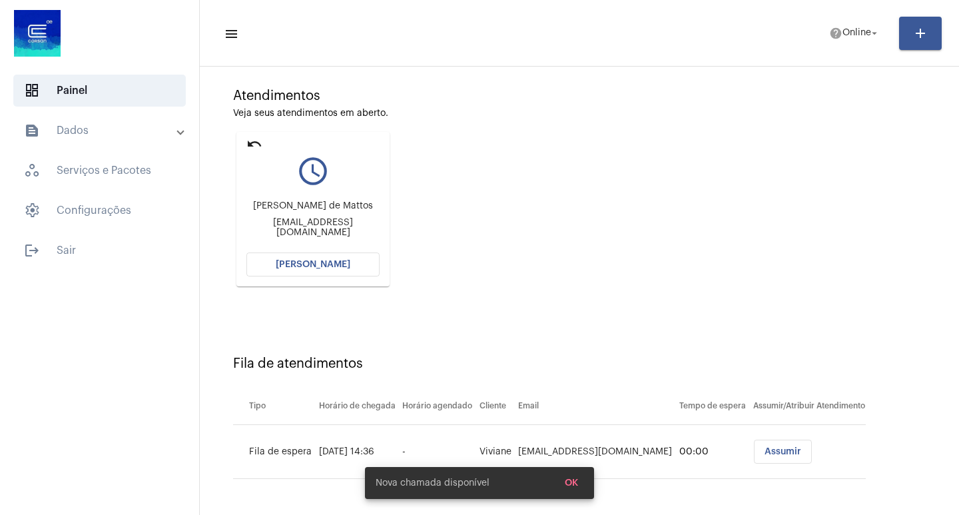
scroll to position [0, 0]
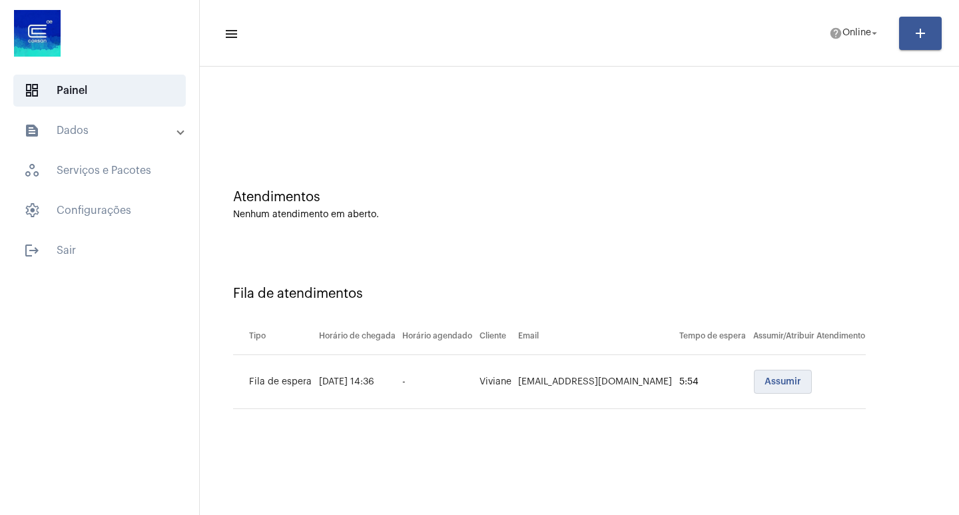
click at [764, 384] on span "Assumir" at bounding box center [782, 381] width 37 height 9
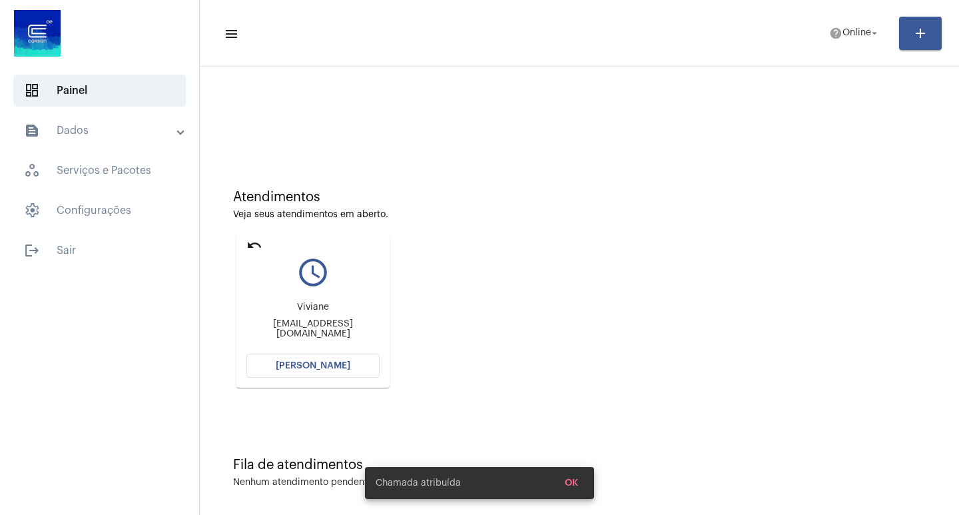
click at [327, 365] on span "[PERSON_NAME]" at bounding box center [313, 365] width 75 height 9
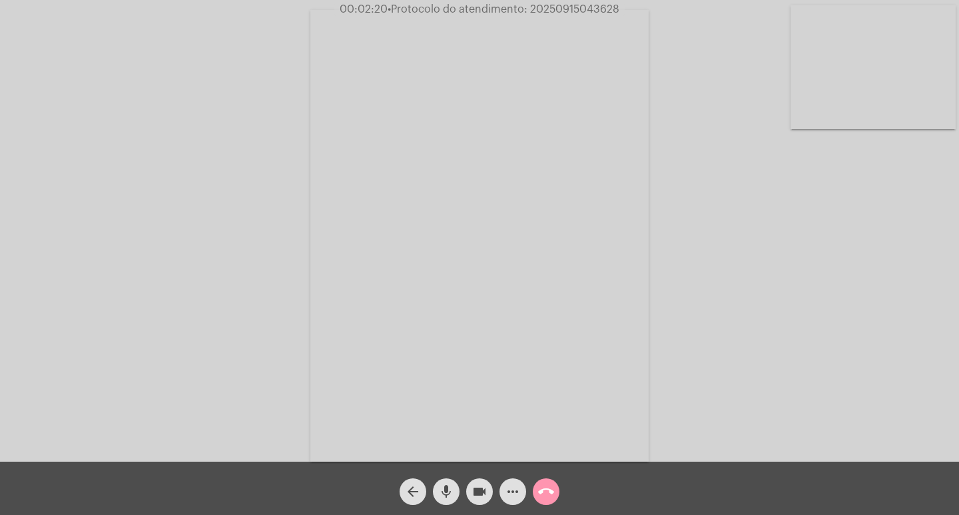
click at [517, 486] on mat-icon "more_horiz" at bounding box center [513, 491] width 16 height 16
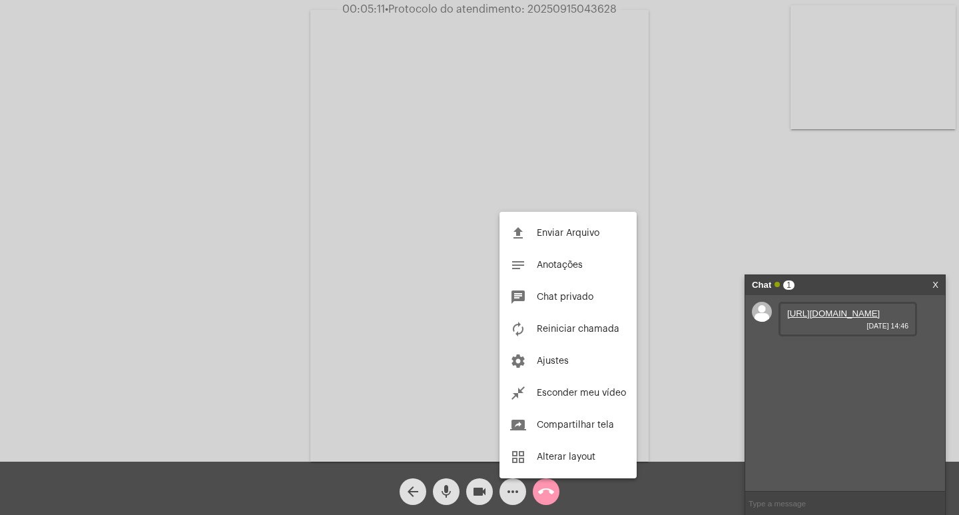
click at [820, 339] on div at bounding box center [479, 257] width 959 height 515
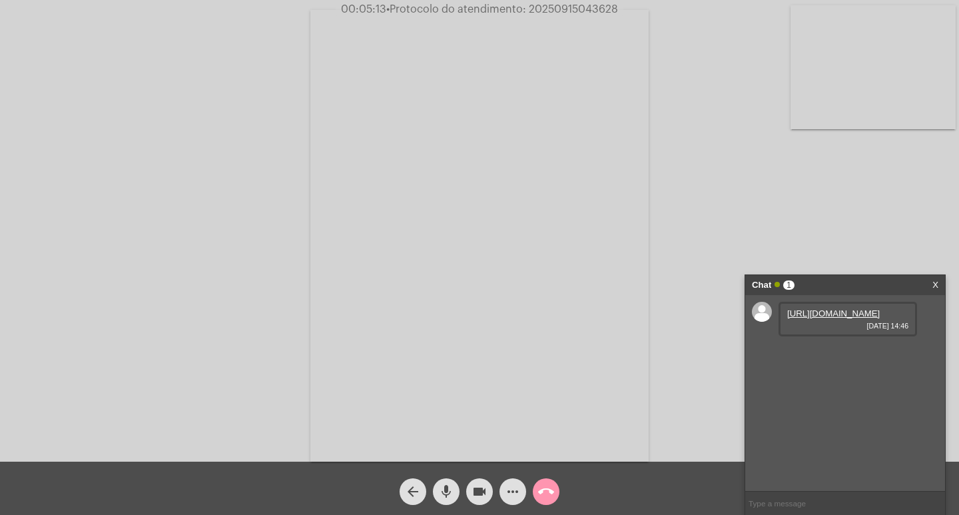
click at [814, 318] on link "[URL][DOMAIN_NAME]" at bounding box center [833, 313] width 93 height 10
click at [826, 318] on link "[URL][DOMAIN_NAME]" at bounding box center [833, 313] width 93 height 10
click at [827, 394] on link "[URL][DOMAIN_NAME]" at bounding box center [833, 389] width 93 height 10
click at [828, 394] on link "[URL][DOMAIN_NAME]" at bounding box center [833, 389] width 93 height 10
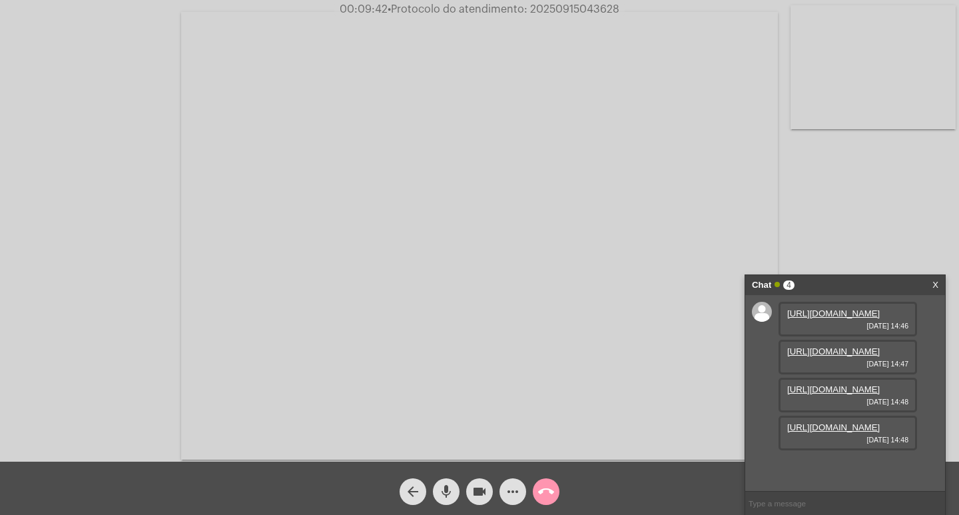
click at [830, 432] on link "[URL][DOMAIN_NAME]" at bounding box center [833, 427] width 93 height 10
click at [925, 373] on div "[URL][DOMAIN_NAME] [DATE] 14:46 [URL][DOMAIN_NAME] [DATE] 14:47 [URL][DOMAIN_NA…" at bounding box center [845, 393] width 200 height 196
click at [845, 317] on link "[URL][DOMAIN_NAME]" at bounding box center [833, 313] width 93 height 10
click at [845, 356] on link "[URL][DOMAIN_NAME]" at bounding box center [833, 351] width 93 height 10
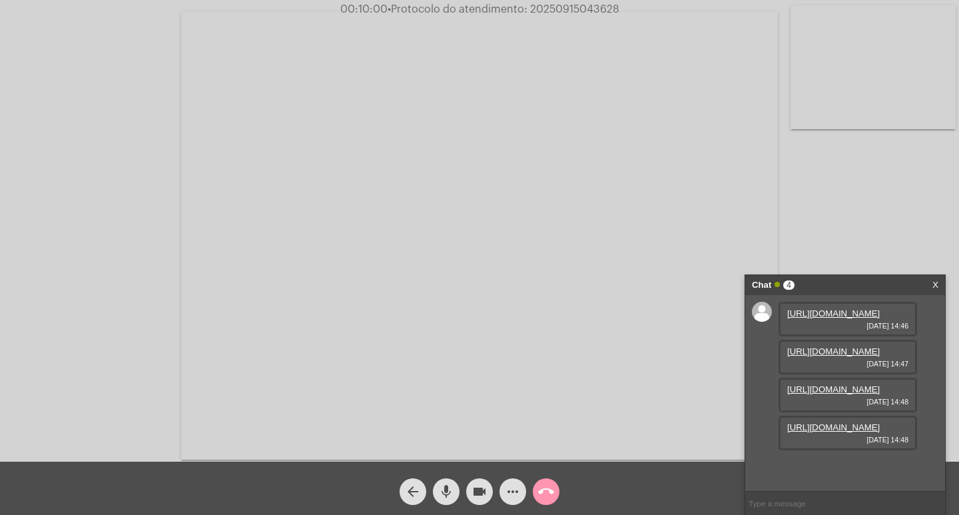
click at [874, 0] on div "Acessando Câmera e Microfone..." at bounding box center [479, 230] width 959 height 461
click at [826, 460] on link "[URL][DOMAIN_NAME]" at bounding box center [833, 465] width 93 height 10
click at [505, 487] on mat-icon "more_horiz" at bounding box center [513, 491] width 16 height 16
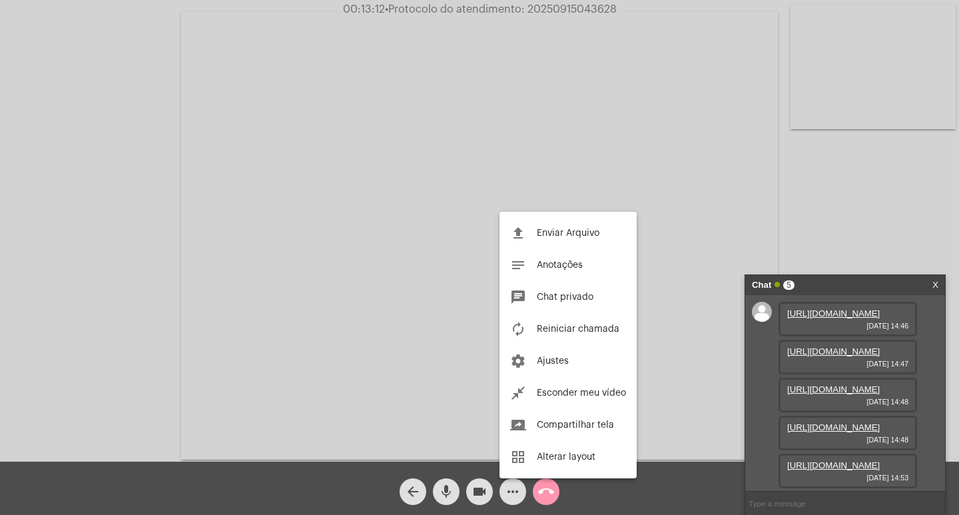
click at [545, 214] on div "file_upload Enviar Arquivo notes Anotações chat Chat privado autorenew Reinicia…" at bounding box center [567, 345] width 137 height 266
click at [546, 241] on video at bounding box center [479, 235] width 597 height 447
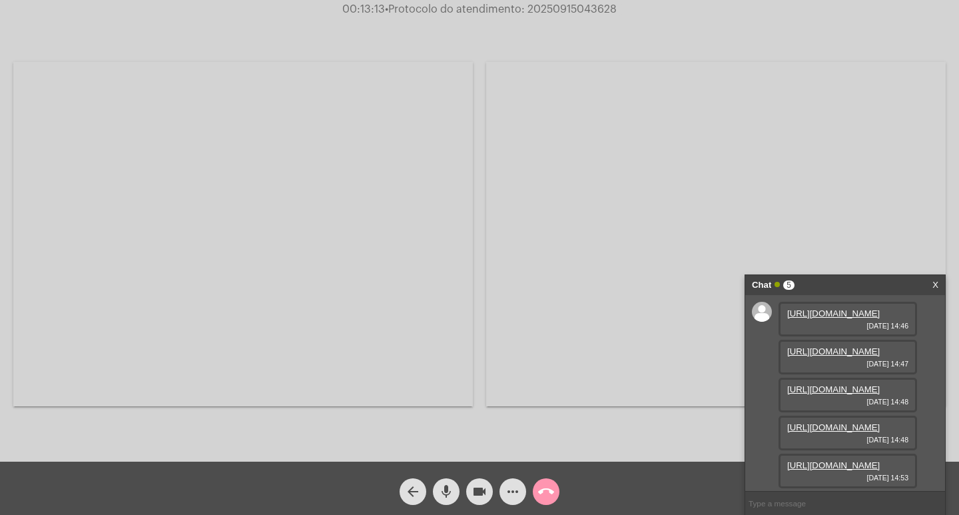
drag, startPoint x: 265, startPoint y: 220, endPoint x: 356, endPoint y: 262, distance: 99.8
click at [292, 234] on video at bounding box center [242, 234] width 459 height 344
click at [509, 486] on mat-icon "more_horiz" at bounding box center [513, 491] width 16 height 16
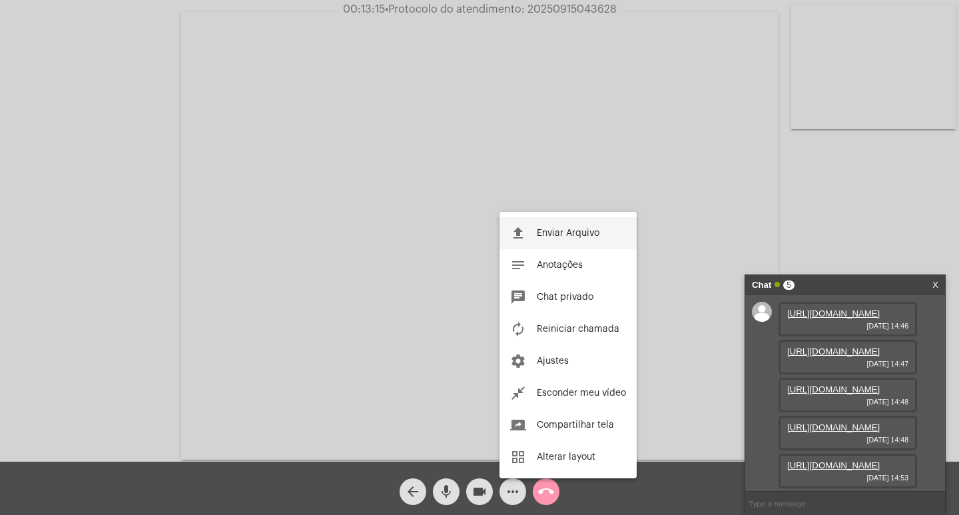
click at [547, 230] on span "Enviar Arquivo" at bounding box center [568, 232] width 63 height 9
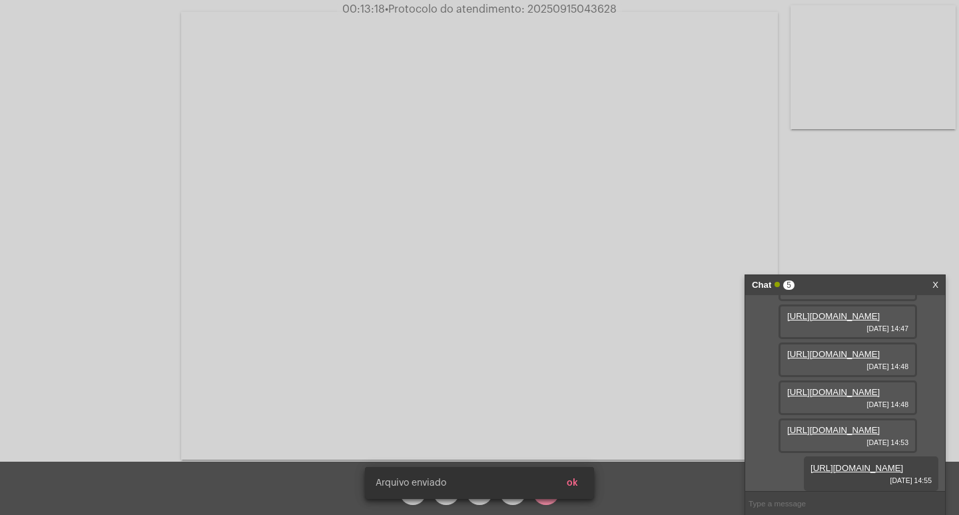
scroll to position [215, 0]
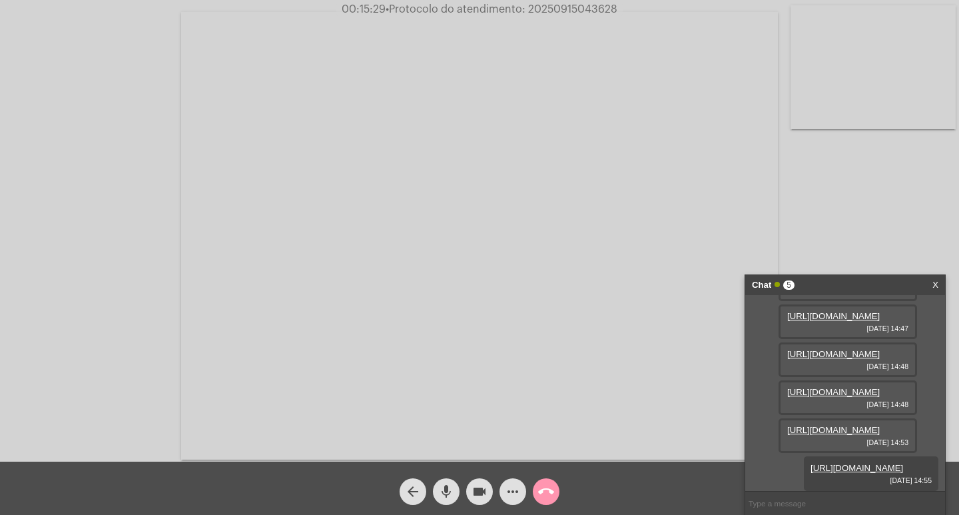
click at [482, 492] on mat-icon "videocam" at bounding box center [479, 491] width 16 height 16
click at [825, 463] on link "[URL][DOMAIN_NAME]" at bounding box center [856, 468] width 93 height 10
click at [475, 489] on mat-icon "videocam_off" at bounding box center [479, 491] width 16 height 16
click at [878, 463] on link "[URL][DOMAIN_NAME]" at bounding box center [856, 468] width 93 height 10
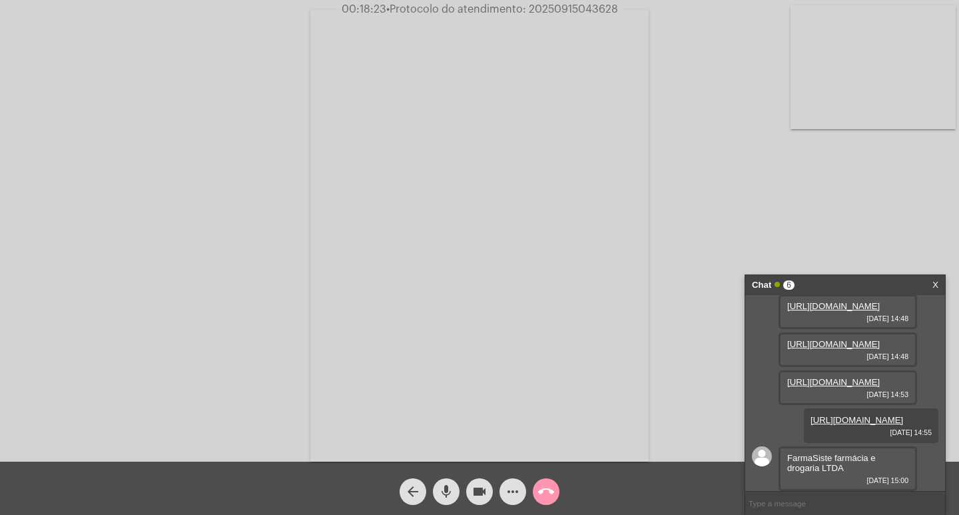
scroll to position [263, 0]
drag, startPoint x: 853, startPoint y: 469, endPoint x: 777, endPoint y: 451, distance: 78.0
click at [777, 451] on div "[URL][DOMAIN_NAME] [DATE] 14:46 [URL][DOMAIN_NAME] [DATE] 14:47 [URL][DOMAIN_NA…" at bounding box center [845, 393] width 200 height 196
copy div "FarmaSiste farmácia e drogaria LTDA"
click at [510, 489] on mat-icon "more_horiz" at bounding box center [513, 491] width 16 height 16
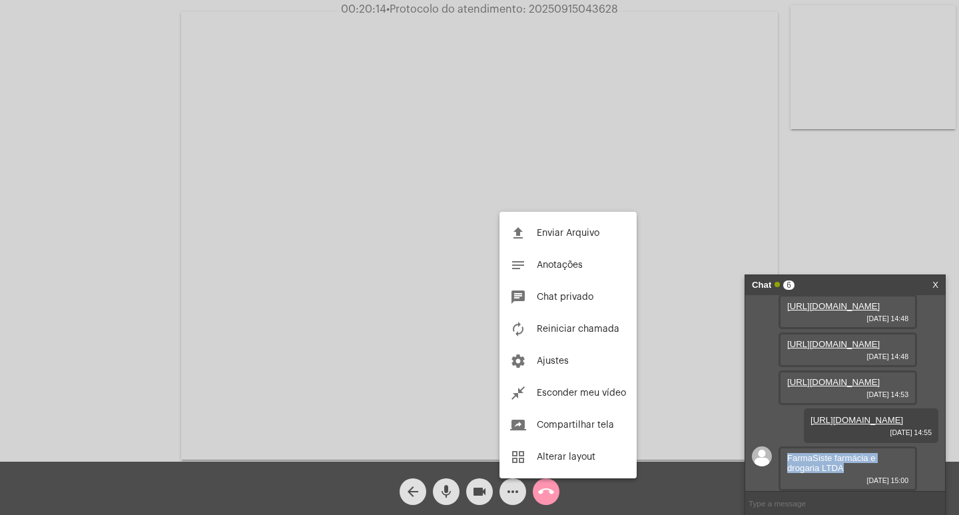
click at [566, 224] on button "file_upload Enviar Arquivo" at bounding box center [567, 233] width 137 height 32
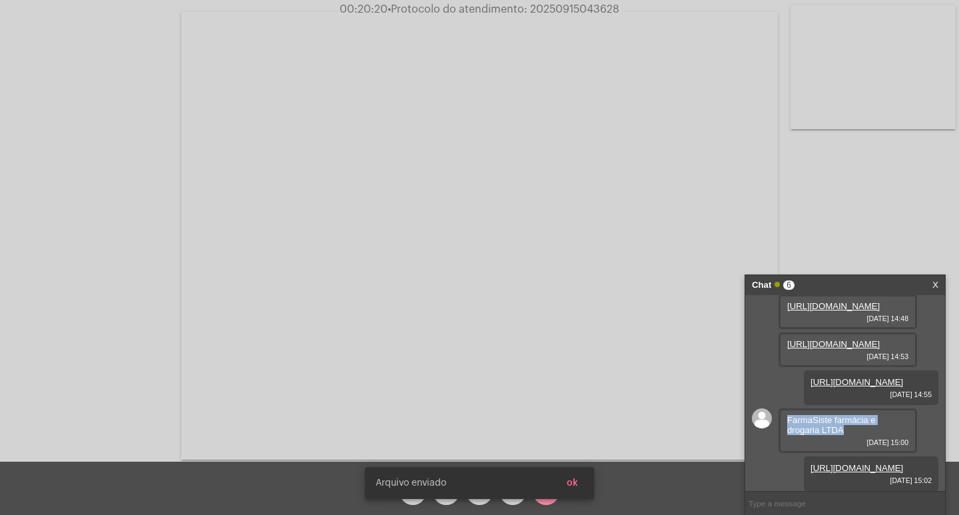
scroll to position [331, 0]
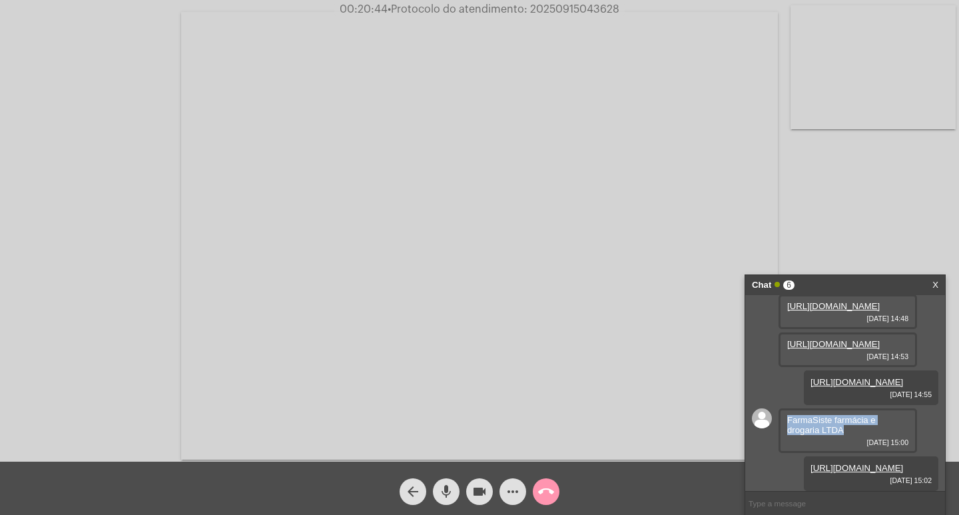
click at [559, 16] on video at bounding box center [479, 235] width 597 height 447
click at [563, 10] on span "• Protocolo do atendimento: 20250915043628" at bounding box center [504, 9] width 232 height 11
copy span "20250915043628"
click at [422, 378] on video at bounding box center [242, 234] width 459 height 344
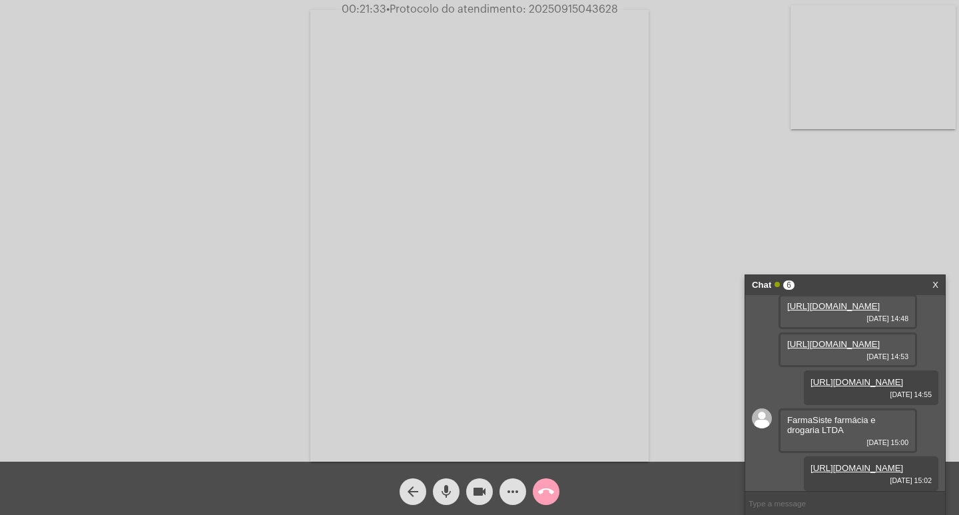
click at [554, 487] on button "call_end" at bounding box center [546, 491] width 27 height 27
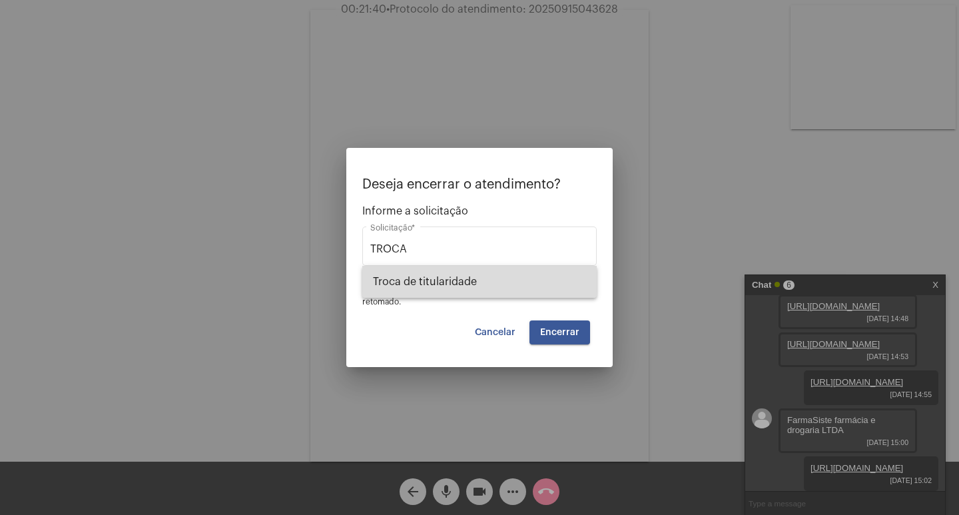
click at [418, 286] on span "Troca de titularidade" at bounding box center [479, 282] width 213 height 32
type input "Troca de titularidade"
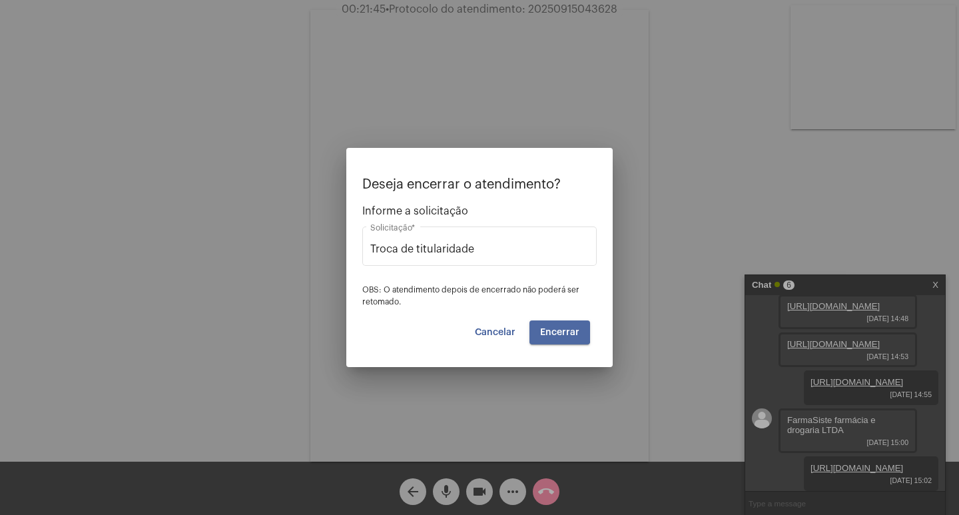
click at [557, 331] on span "Encerrar" at bounding box center [559, 332] width 39 height 9
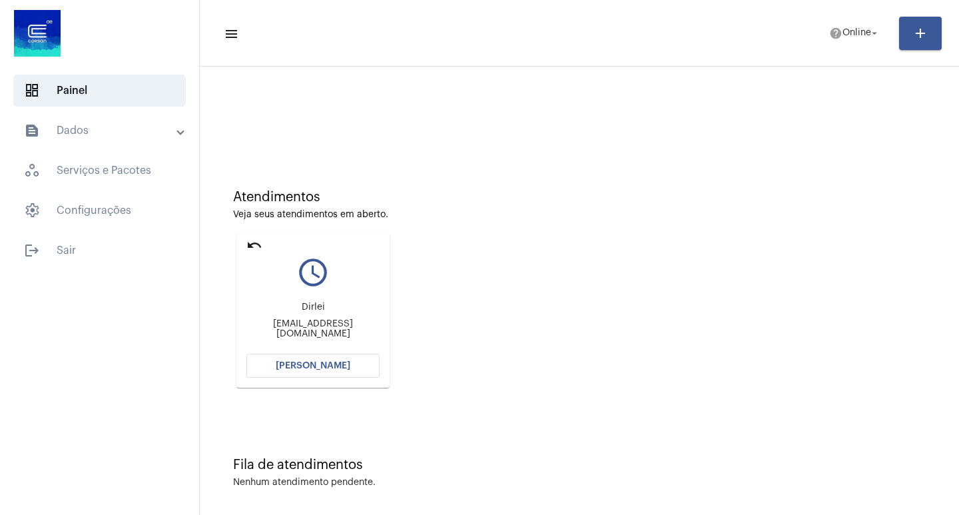
click at [294, 362] on span "[PERSON_NAME]" at bounding box center [313, 365] width 75 height 9
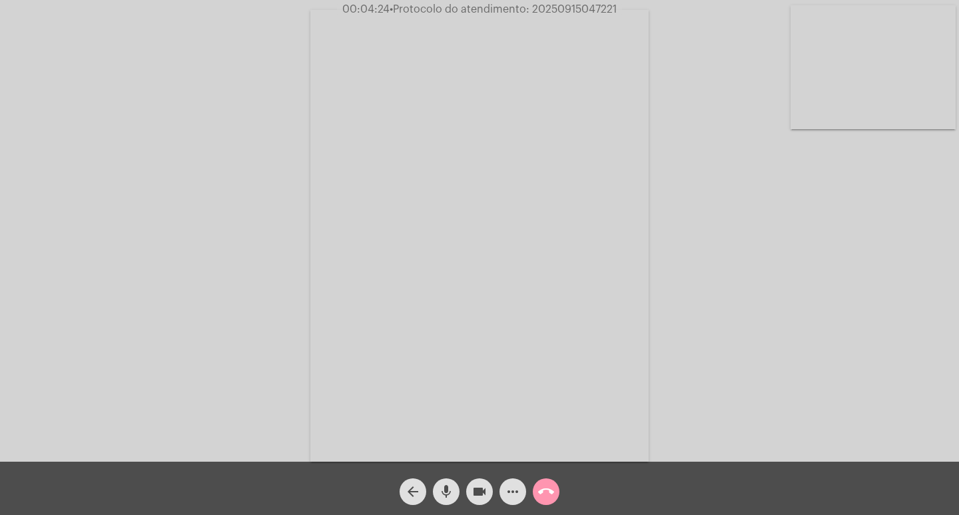
click at [580, 13] on span "• Protocolo do atendimento: 20250915047221" at bounding box center [503, 9] width 227 height 11
copy span "20250915047221"
click at [548, 494] on mat-icon "call_end" at bounding box center [546, 491] width 16 height 16
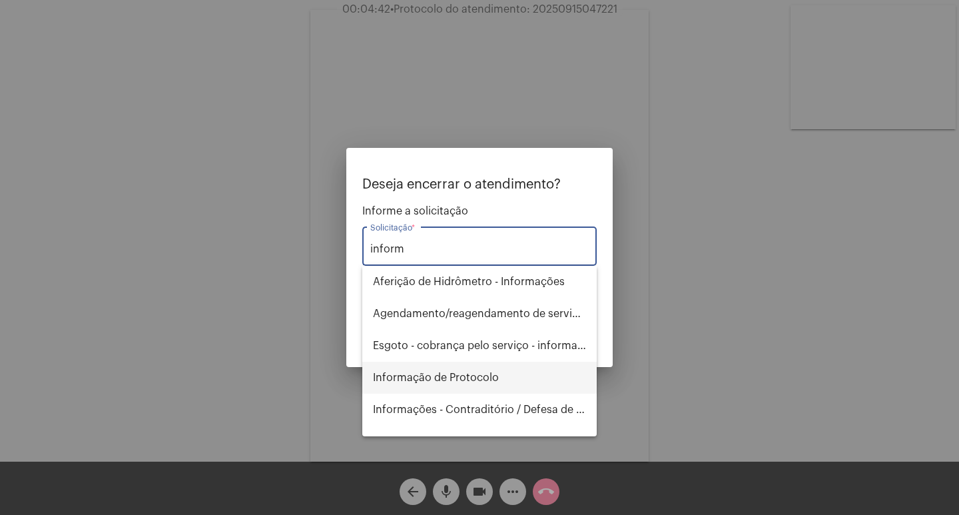
click at [460, 380] on span "Informação de Protocolo" at bounding box center [479, 378] width 213 height 32
type input "Informação de Protocolo"
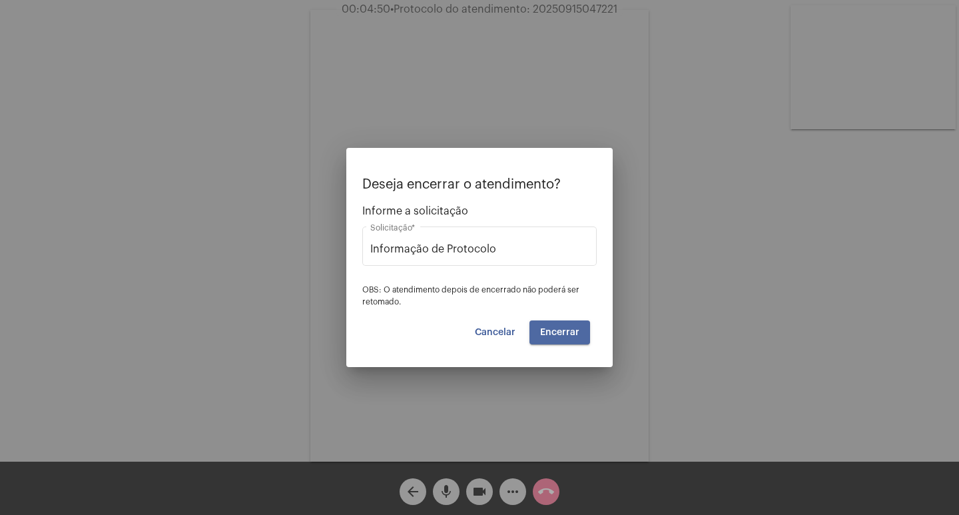
click at [560, 334] on span "Encerrar" at bounding box center [559, 332] width 39 height 9
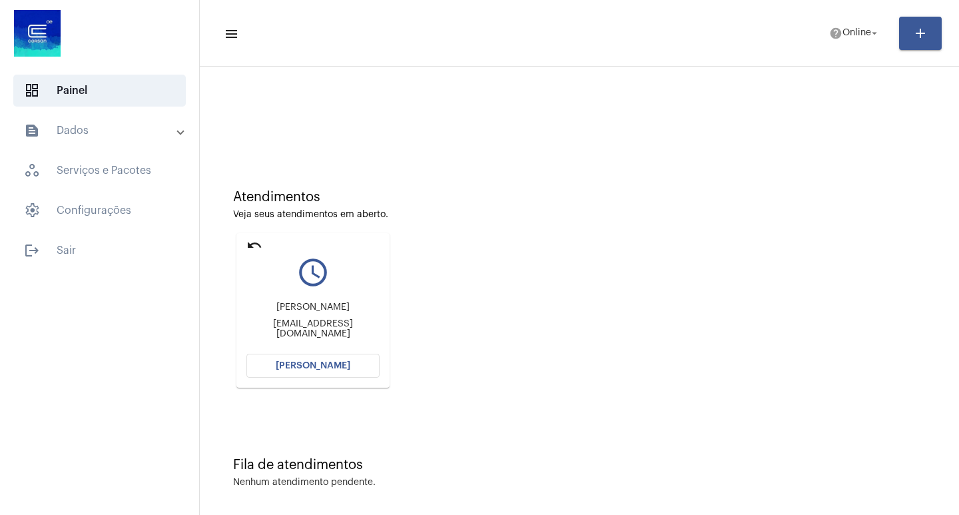
click at [300, 355] on button "[PERSON_NAME]" at bounding box center [312, 366] width 133 height 24
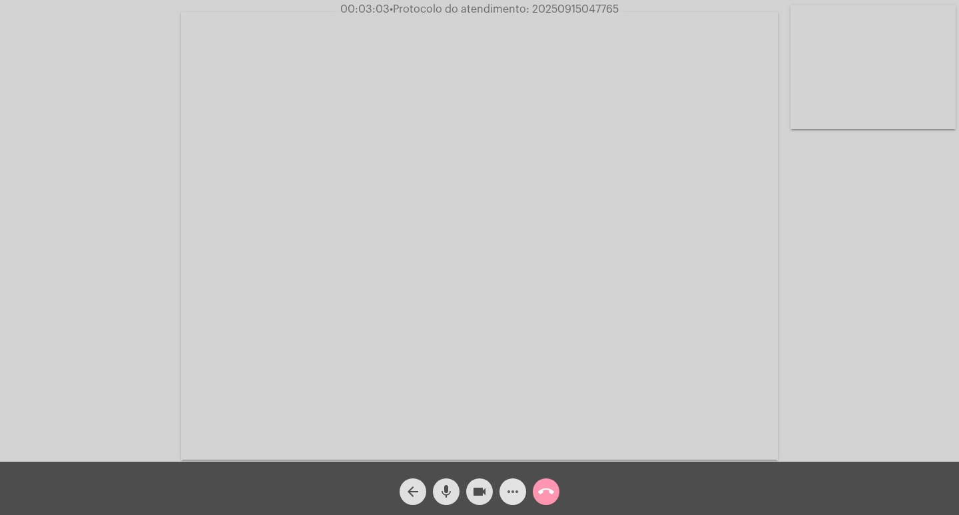
click at [503, 483] on button "more_horiz" at bounding box center [512, 491] width 27 height 27
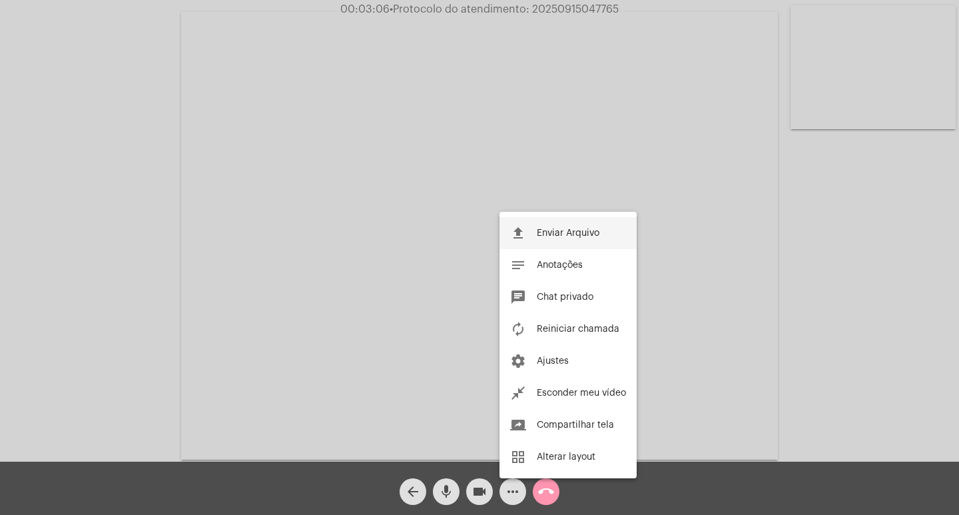
click at [539, 238] on button "file_upload Enviar Arquivo" at bounding box center [567, 233] width 137 height 32
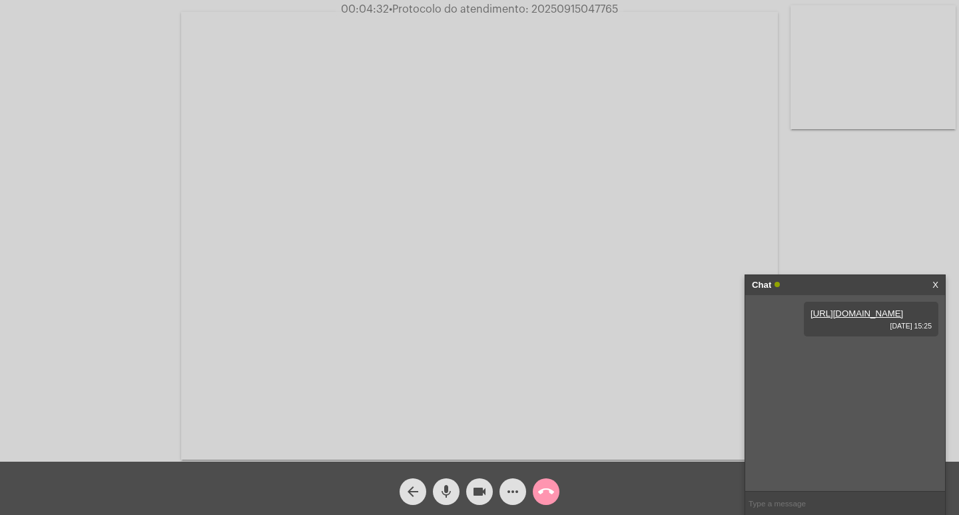
click at [537, 493] on button "call_end" at bounding box center [546, 491] width 27 height 27
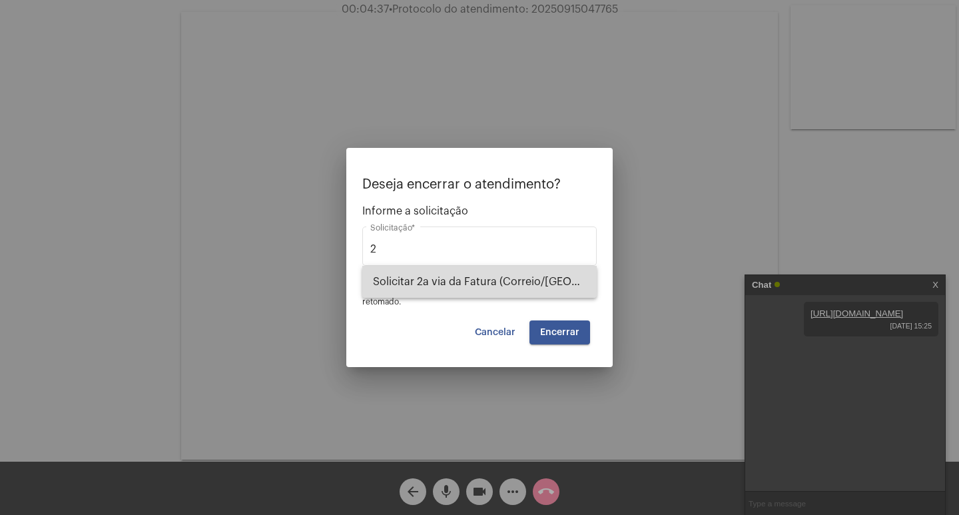
click at [419, 290] on span "Solicitar 2a via da Fatura (Correio/[GEOGRAPHIC_DATA]/Email)" at bounding box center [479, 282] width 213 height 32
type input "Solicitar 2a via da Fatura (Correio/[GEOGRAPHIC_DATA]/Email)"
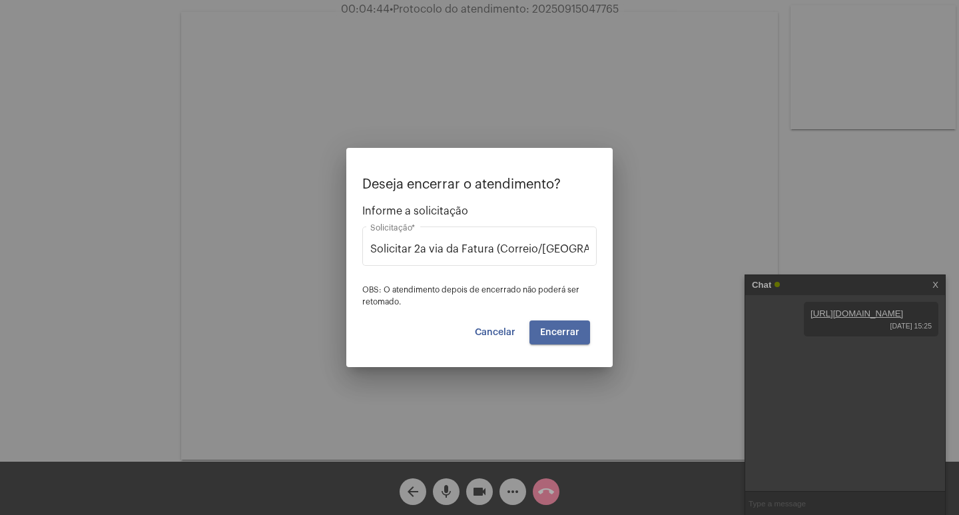
click at [576, 330] on span "Encerrar" at bounding box center [559, 332] width 39 height 9
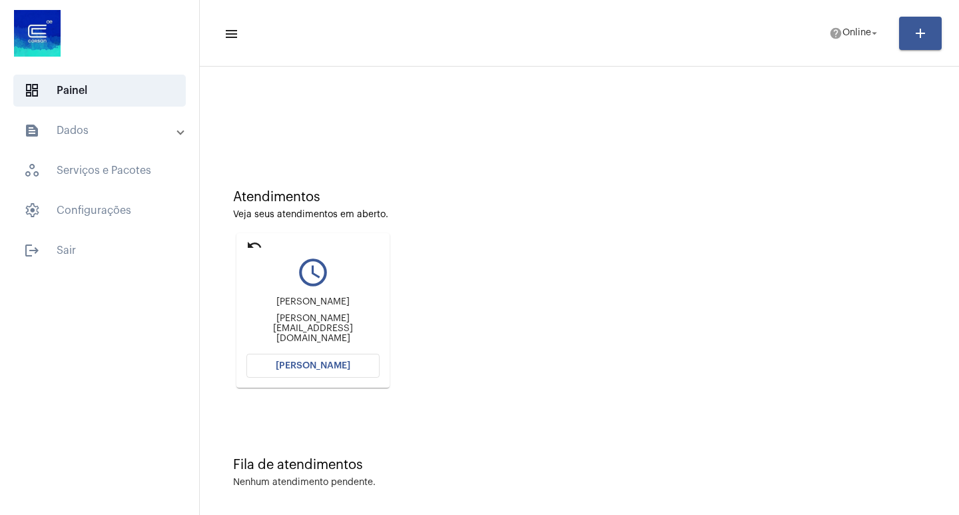
click at [351, 361] on button "[PERSON_NAME]" at bounding box center [312, 366] width 133 height 24
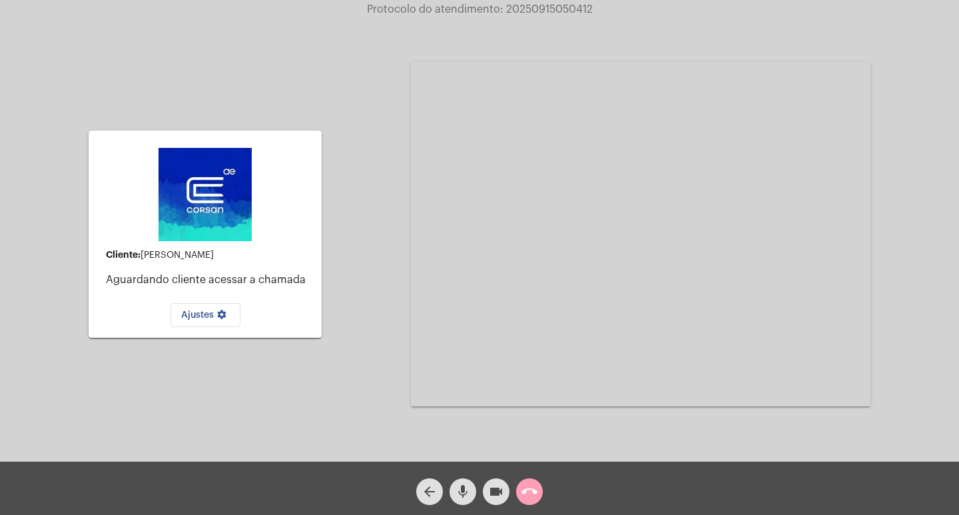
click at [528, 491] on mat-icon "call_end" at bounding box center [529, 491] width 16 height 16
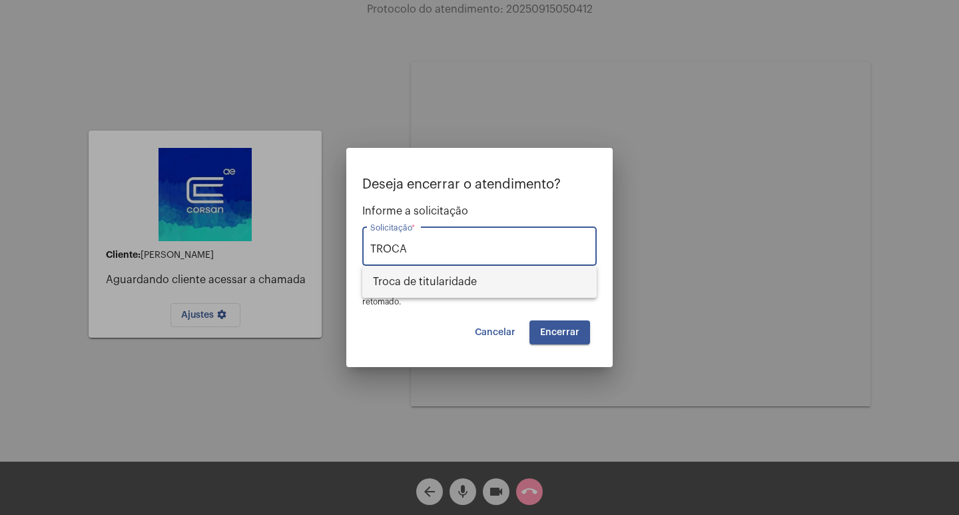
click at [464, 282] on span "Troca de titularidade" at bounding box center [479, 282] width 213 height 32
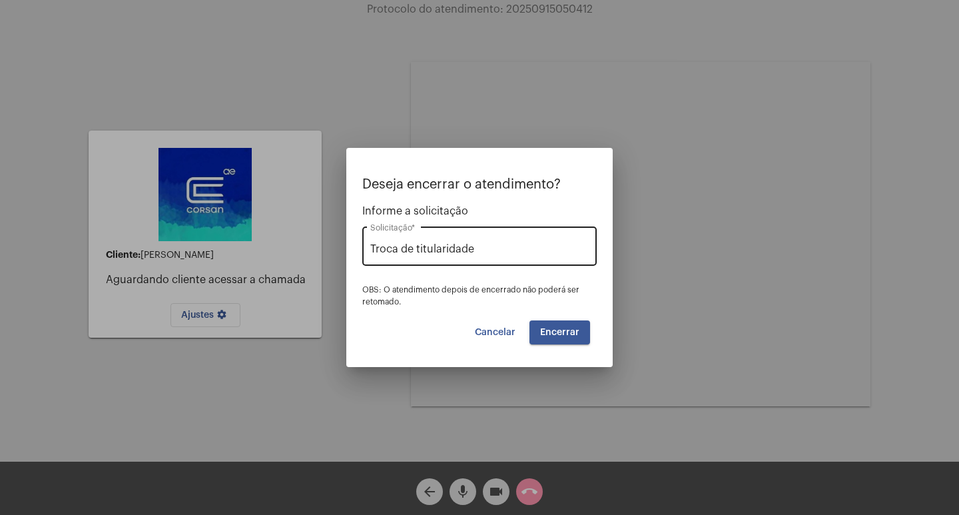
click at [468, 238] on div "Troca de titularidade Solicitação *" at bounding box center [479, 245] width 218 height 42
click at [465, 241] on div "Troca de titularidade Solicitação *" at bounding box center [479, 245] width 218 height 42
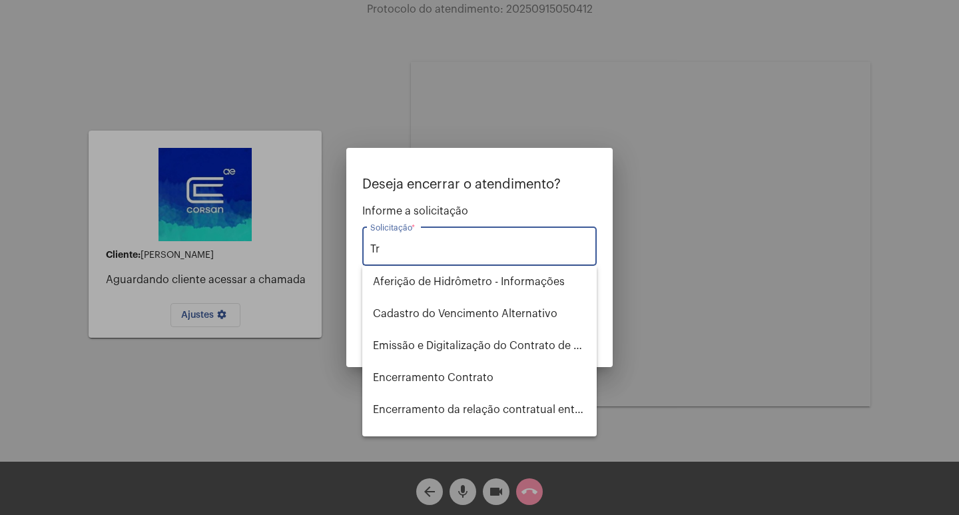
type input "T"
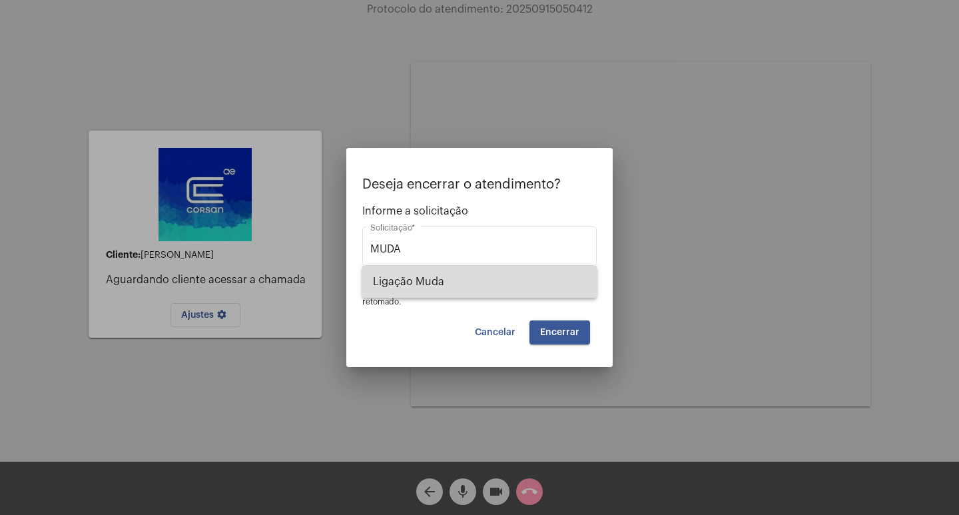
click at [412, 271] on span "Ligação Muda" at bounding box center [479, 282] width 213 height 32
type input "Ligação Muda"
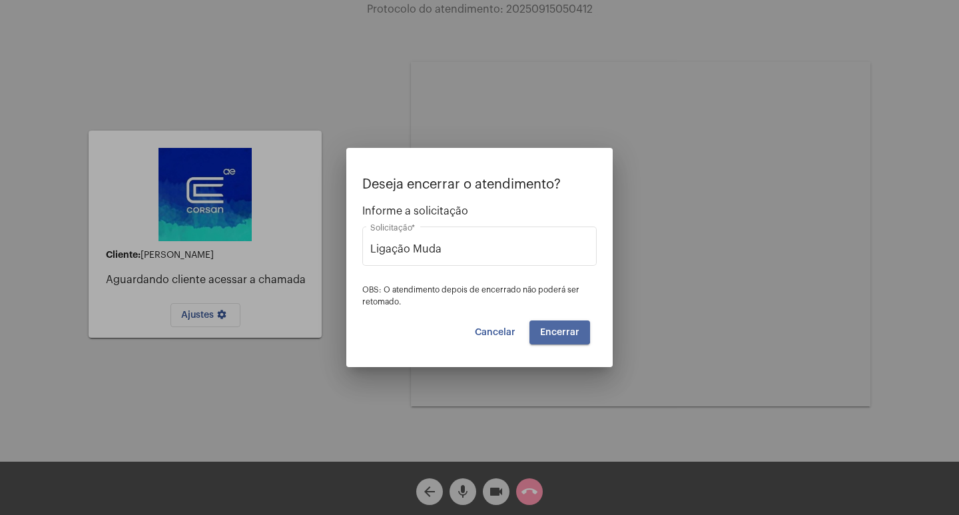
click at [544, 321] on button "Encerrar" at bounding box center [559, 332] width 61 height 24
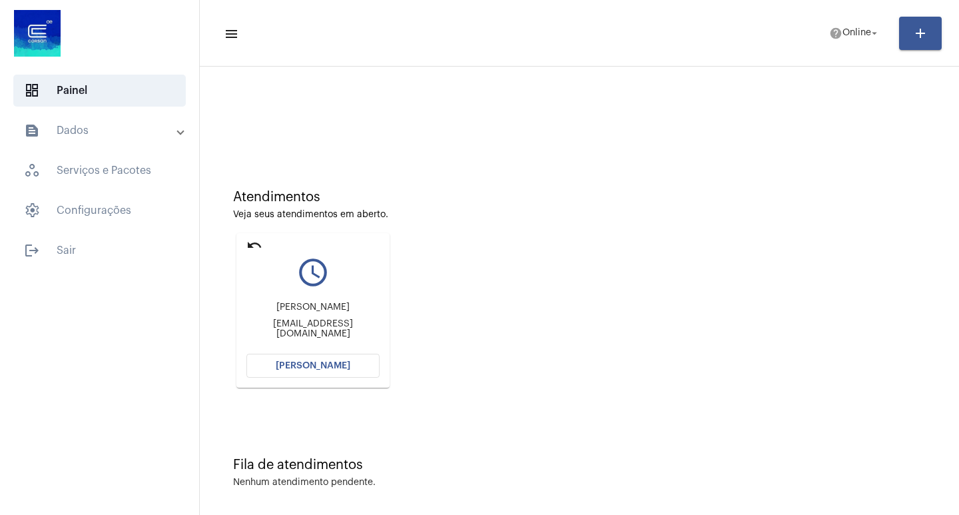
click at [245, 245] on mat-card "undo query_builder [PERSON_NAME] [PERSON_NAME][EMAIL_ADDRESS][DOMAIN_NAME] [PER…" at bounding box center [312, 310] width 153 height 154
click at [248, 239] on mat-icon "undo" at bounding box center [254, 245] width 16 height 16
